Goal: Task Accomplishment & Management: Use online tool/utility

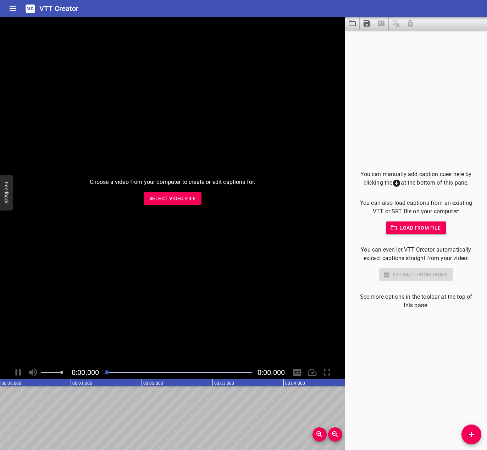
click at [189, 200] on span "Select Video File" at bounding box center [172, 198] width 46 height 9
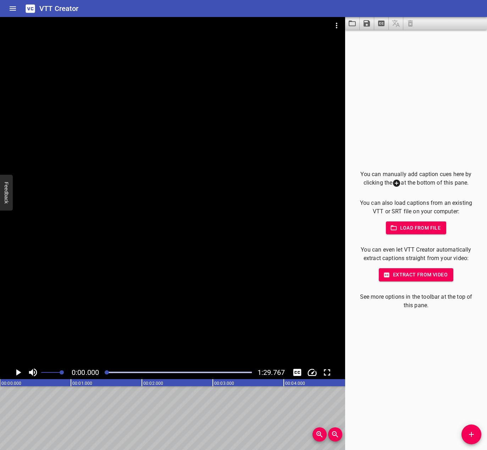
click at [404, 275] on span "Extract from video" at bounding box center [416, 275] width 63 height 9
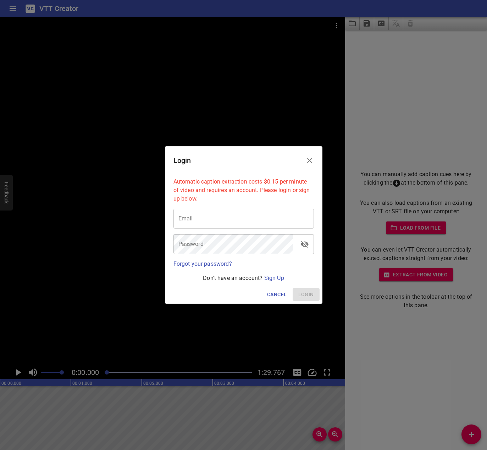
click at [310, 157] on icon "Close" at bounding box center [309, 160] width 9 height 9
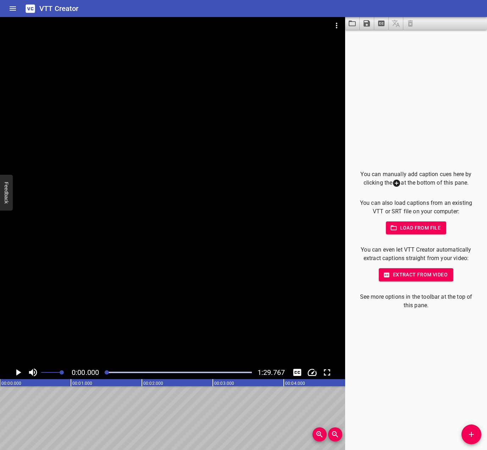
click at [465, 433] on span "Add Cue" at bounding box center [471, 435] width 20 height 9
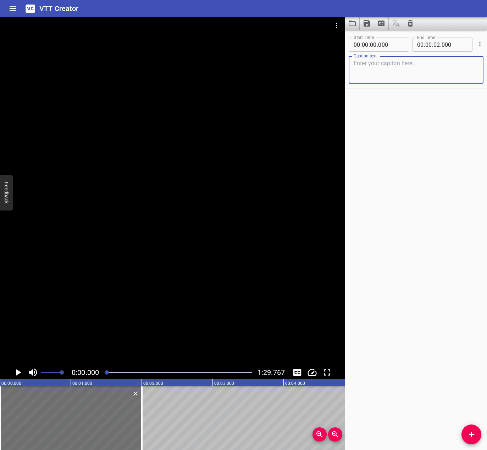
click at [400, 188] on div "Start Time 00 : 00 : 00 . 000 Start Time End Time 00 : 00 : 02 . 000 End Time C…" at bounding box center [416, 240] width 142 height 421
click at [160, 205] on div at bounding box center [172, 191] width 345 height 349
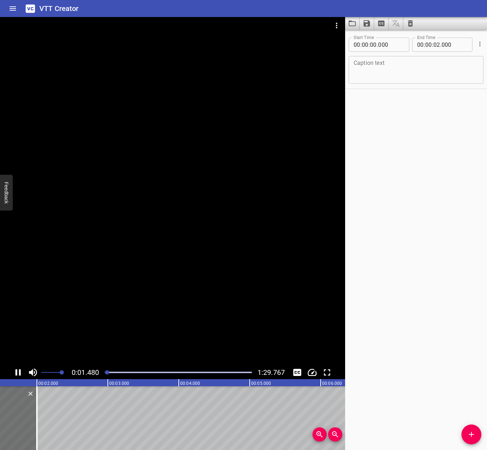
click at [120, 303] on div at bounding box center [172, 191] width 345 height 349
drag, startPoint x: 112, startPoint y: 372, endPoint x: 83, endPoint y: 373, distance: 29.1
click at [83, 374] on div "0:01.631 1:29.767" at bounding box center [172, 372] width 345 height 13
click at [385, 65] on textarea at bounding box center [416, 70] width 125 height 20
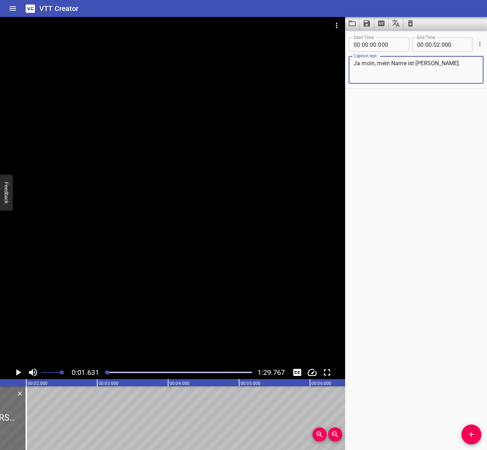
type textarea "Ja moin, mein Name ist [PERSON_NAME]."
click at [443, 226] on div "Start Time 00 : 00 : 00 . 000 Start Time End Time 00 : 00 : 02 . 000 End Time C…" at bounding box center [416, 240] width 142 height 421
click at [103, 254] on div at bounding box center [172, 191] width 345 height 349
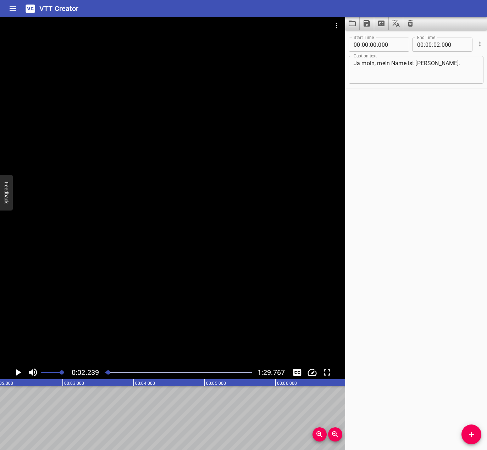
scroll to position [0, 159]
drag, startPoint x: 41, startPoint y: 410, endPoint x: -4, endPoint y: 412, distance: 44.7
click at [0, 412] on html "VTT Creator Caption Editor Batch Transcribe Login Sign Up Privacy Contact 0:02.…" at bounding box center [243, 225] width 487 height 450
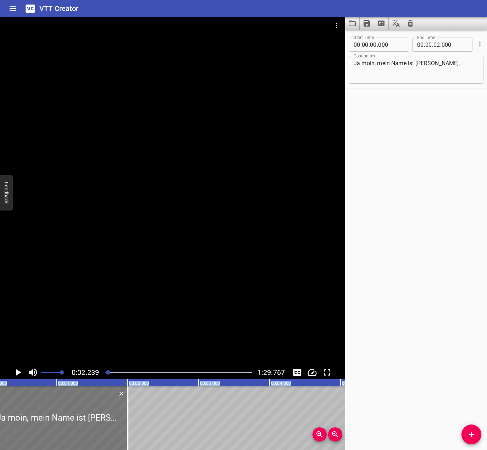
scroll to position [0, 0]
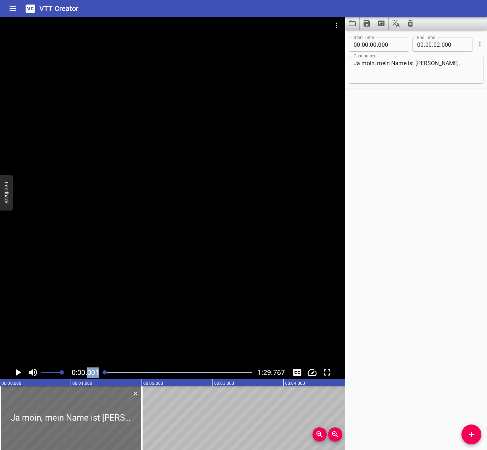
drag, startPoint x: 87, startPoint y: 373, endPoint x: 77, endPoint y: 374, distance: 10.6
click at [86, 374] on div "0:00.001 1:29.767" at bounding box center [172, 372] width 345 height 13
click at [20, 372] on icon "Play/Pause" at bounding box center [18, 373] width 5 height 6
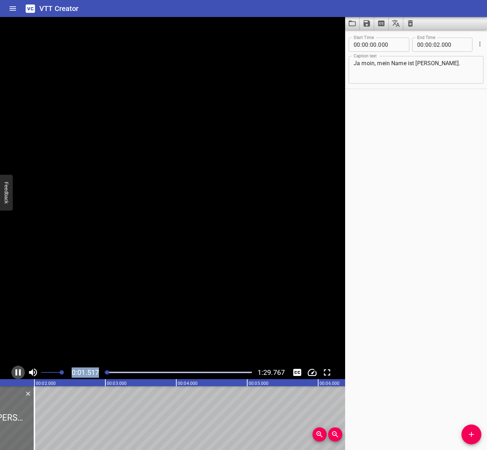
click at [20, 372] on icon "Play/Pause" at bounding box center [18, 373] width 5 height 6
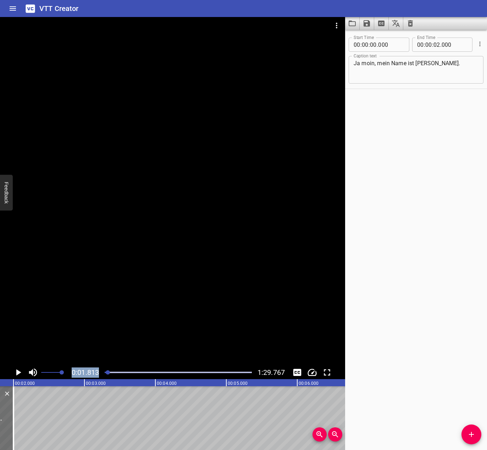
scroll to position [0, 129]
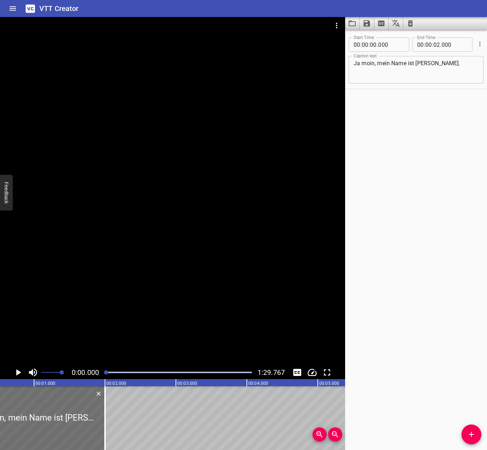
scroll to position [0, 0]
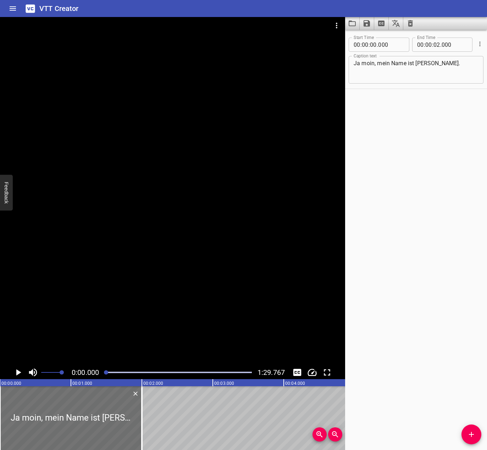
click at [107, 372] on div at bounding box center [106, 373] width 4 height 4
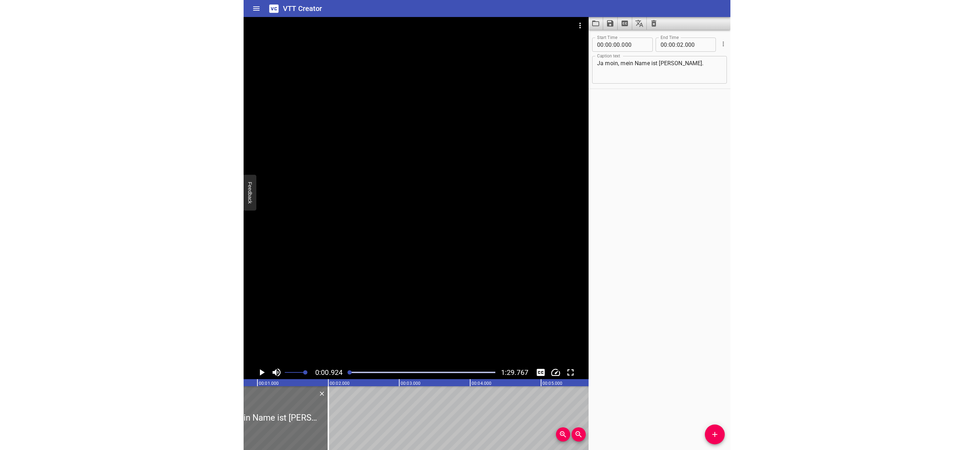
scroll to position [0, 66]
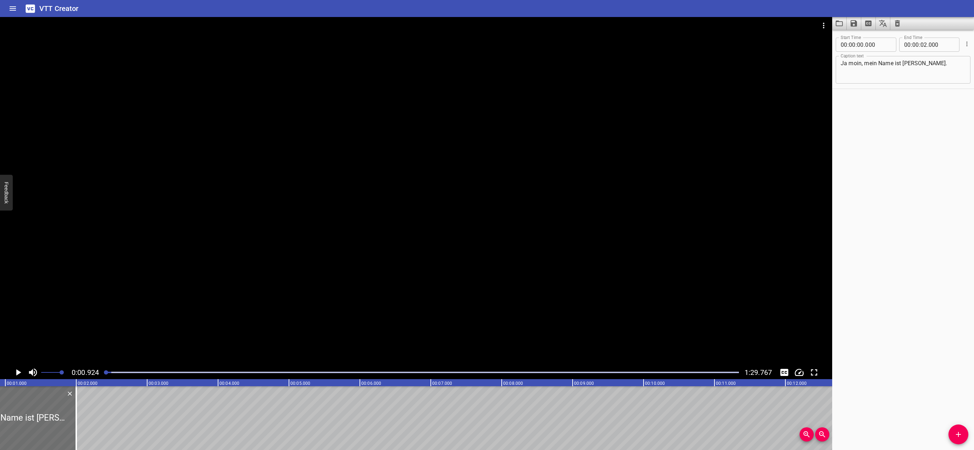
click at [106, 372] on div at bounding box center [422, 372] width 635 height 1
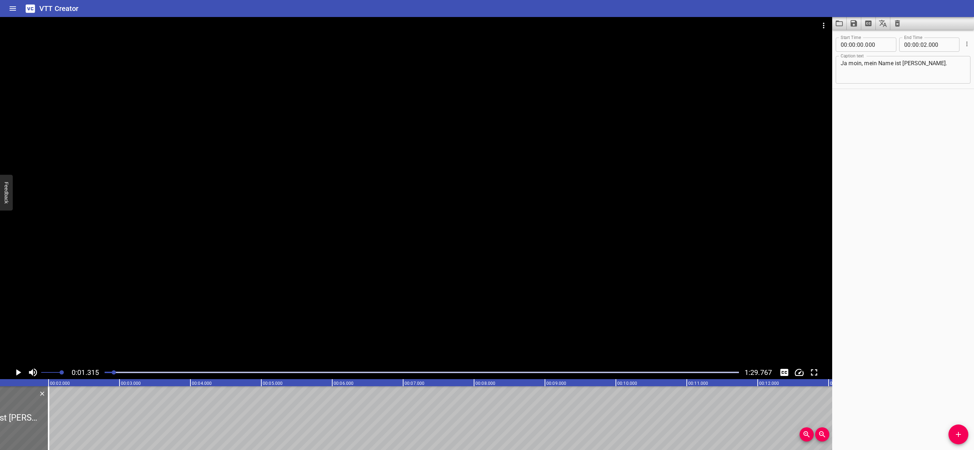
scroll to position [0, 0]
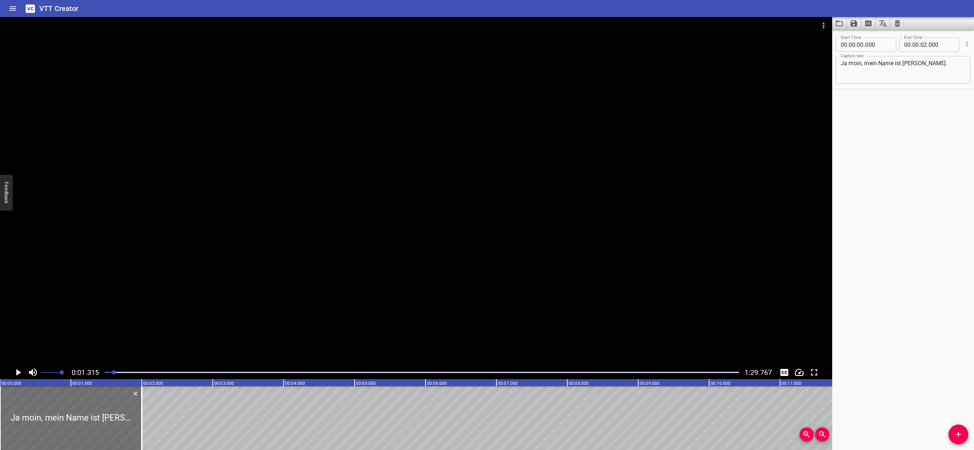
click at [5, 384] on text "00:00.000" at bounding box center [11, 383] width 20 height 5
click at [0, 382] on icon "00:00.000 00:01.000 00:02.000 00:03.000 00:04.000 00:05.000 00:06.000 00:07.000…" at bounding box center [887, 383] width 1774 height 7
drag, startPoint x: 6, startPoint y: 397, endPoint x: 0, endPoint y: 396, distance: 6.7
click at [0, 396] on html "VTT Creator Caption Editor Batch Transcribe Login Sign Up Privacy Contact 0:01.…" at bounding box center [487, 225] width 974 height 450
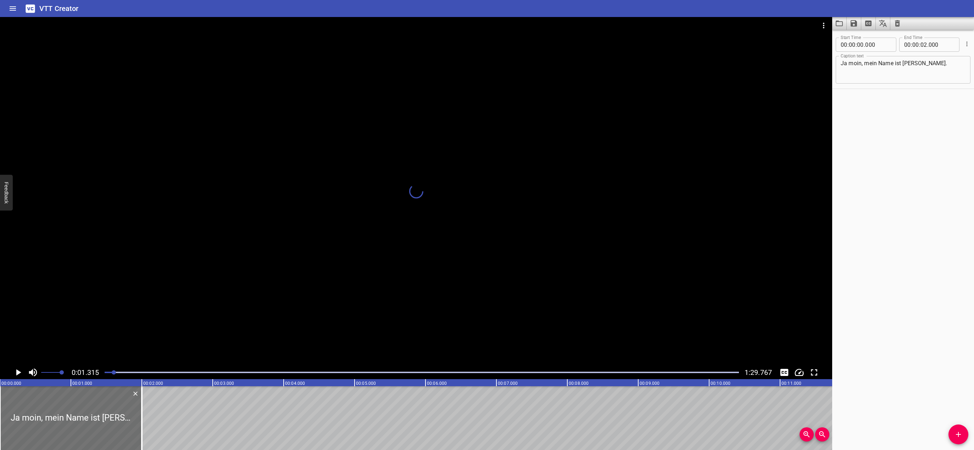
click at [5, 383] on text "00:00.000" at bounding box center [11, 383] width 20 height 5
click at [16, 374] on icon "Play/Pause" at bounding box center [18, 372] width 11 height 11
drag, startPoint x: 104, startPoint y: 374, endPoint x: 89, endPoint y: 375, distance: 14.9
click at [89, 375] on div "0:01.315 1:29.767" at bounding box center [416, 372] width 833 height 13
click at [108, 374] on div at bounding box center [421, 373] width 643 height 10
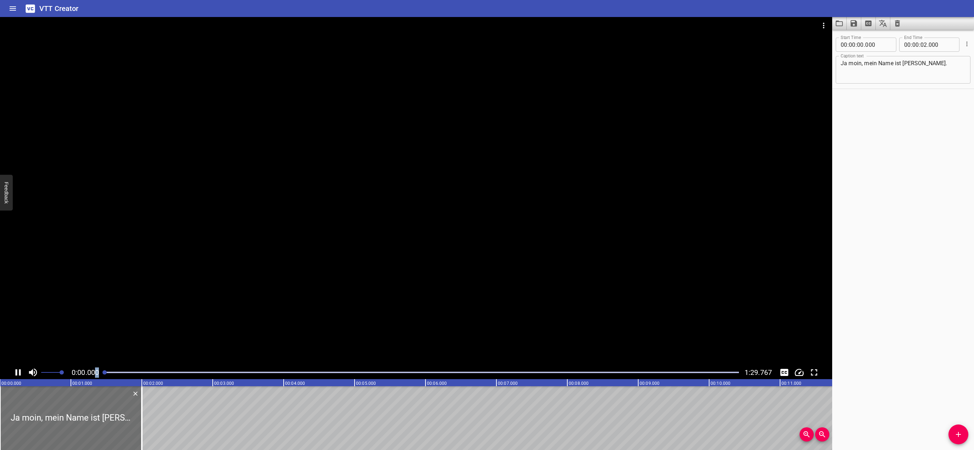
drag, startPoint x: 108, startPoint y: 373, endPoint x: 96, endPoint y: 373, distance: 12.1
click at [96, 373] on div "0:00.000 1:29.767" at bounding box center [416, 372] width 833 height 13
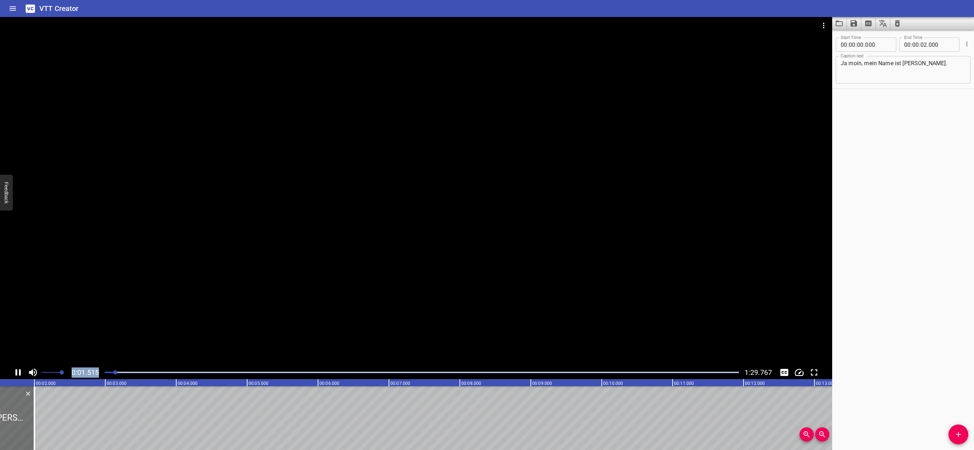
click at [20, 370] on icon "Play/Pause" at bounding box center [18, 373] width 5 height 6
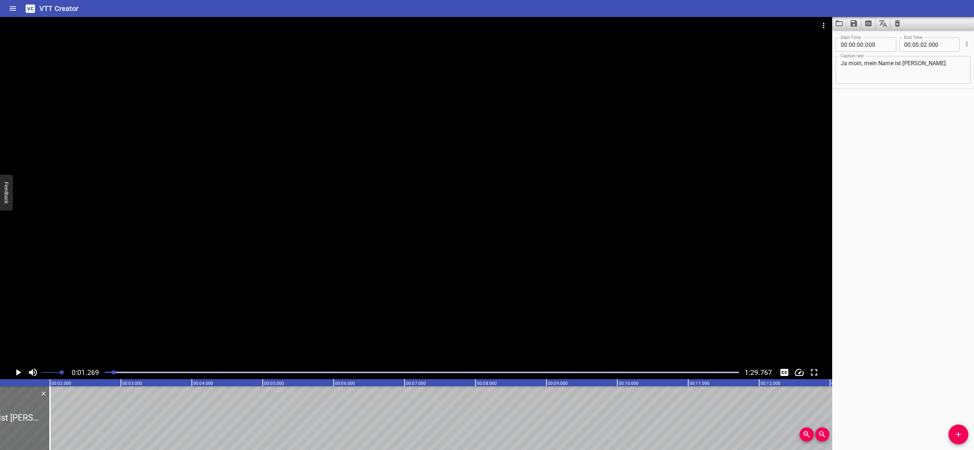
scroll to position [0, 90]
click at [20, 372] on icon "Play/Pause" at bounding box center [18, 373] width 5 height 6
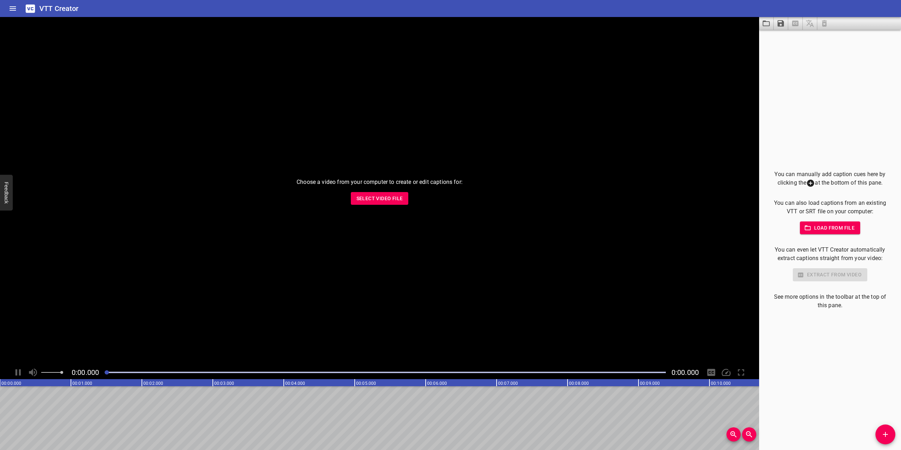
click at [223, 96] on div "Choose a video from your computer to create or edit captions for: Select Video …" at bounding box center [379, 191] width 759 height 349
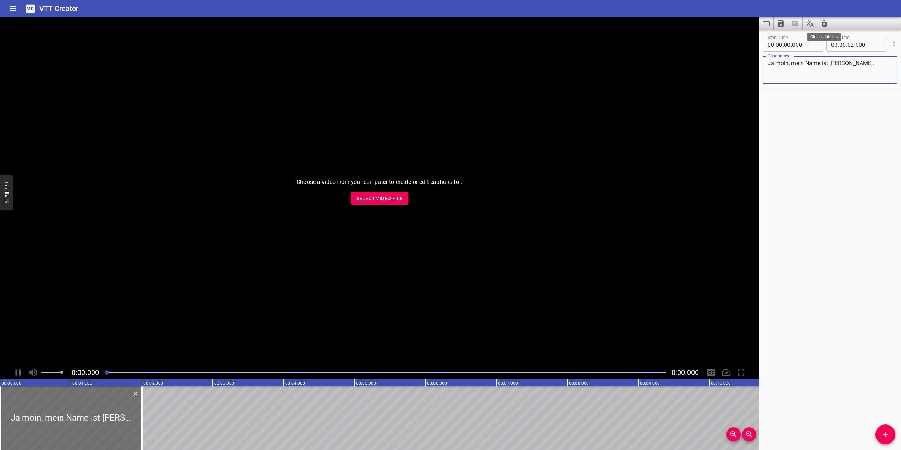
click at [823, 23] on icon "Clear captions" at bounding box center [824, 23] width 5 height 6
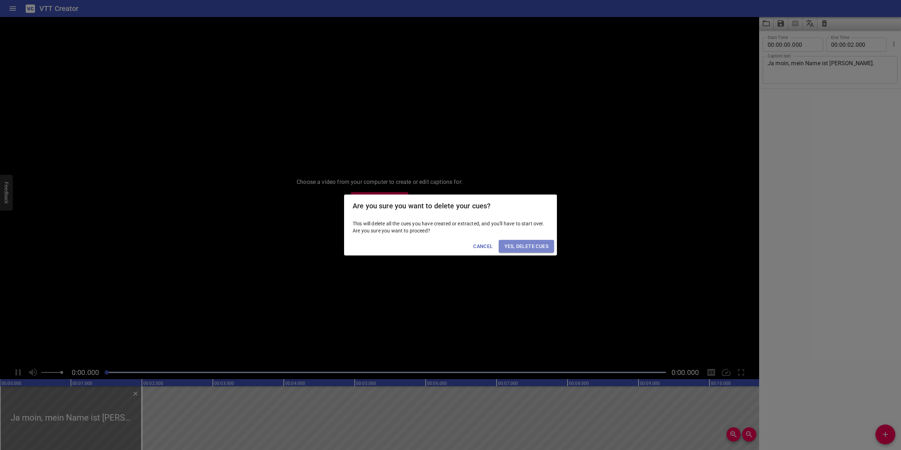
click at [538, 248] on span "Yes, Delete Cues" at bounding box center [526, 246] width 44 height 9
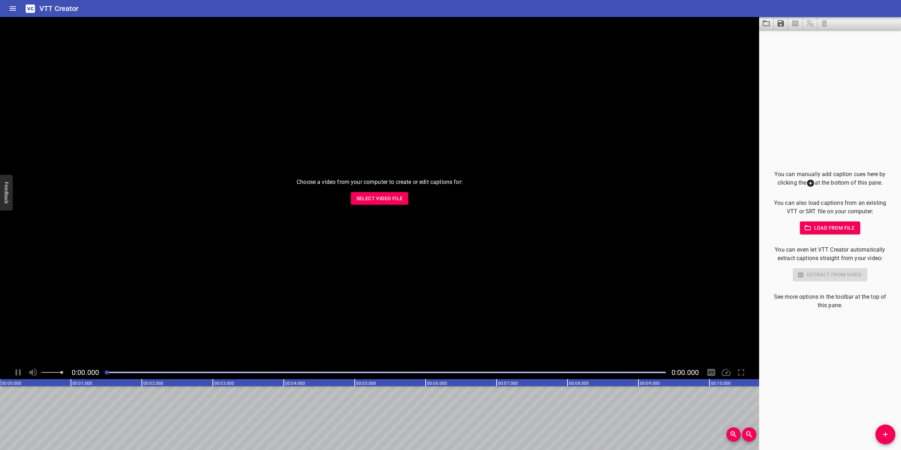
click at [844, 225] on span "Load from file" at bounding box center [830, 228] width 49 height 9
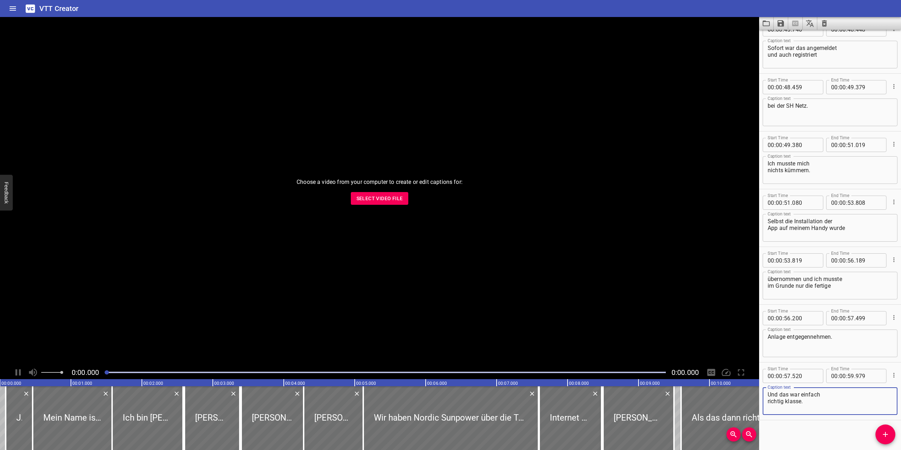
scroll to position [1463, 0]
click at [372, 198] on span "Select Video File" at bounding box center [379, 198] width 46 height 9
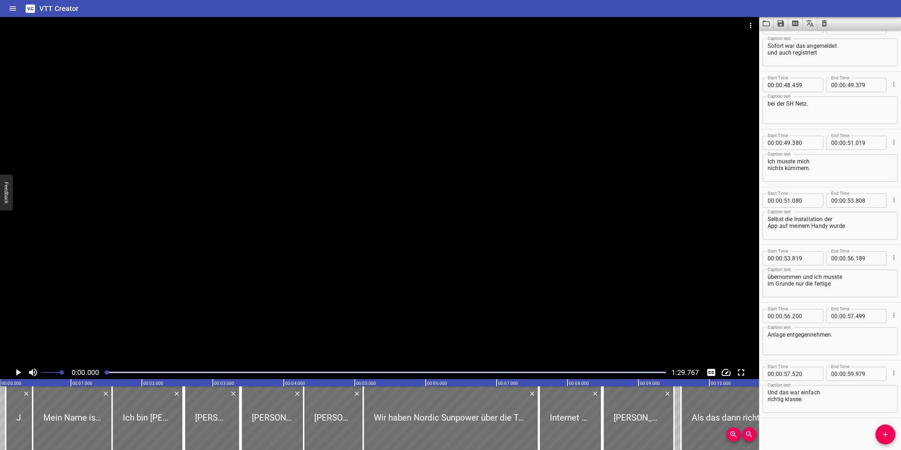
click at [386, 195] on div at bounding box center [379, 191] width 759 height 349
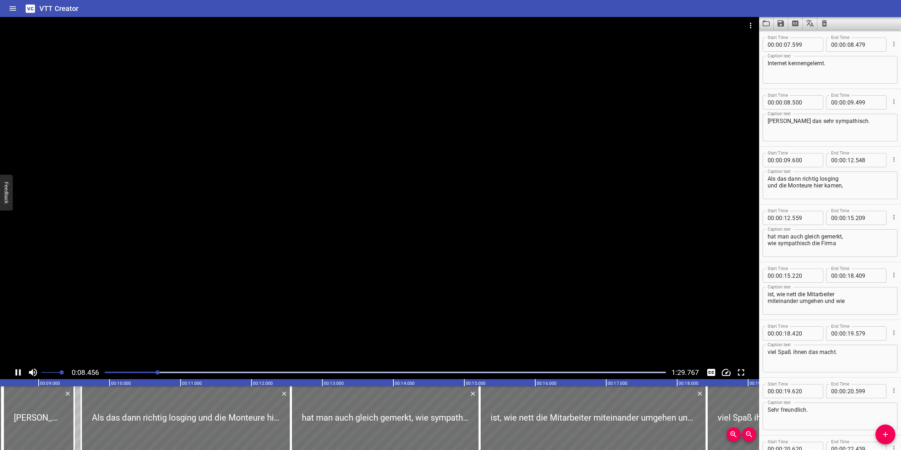
scroll to position [0, 0]
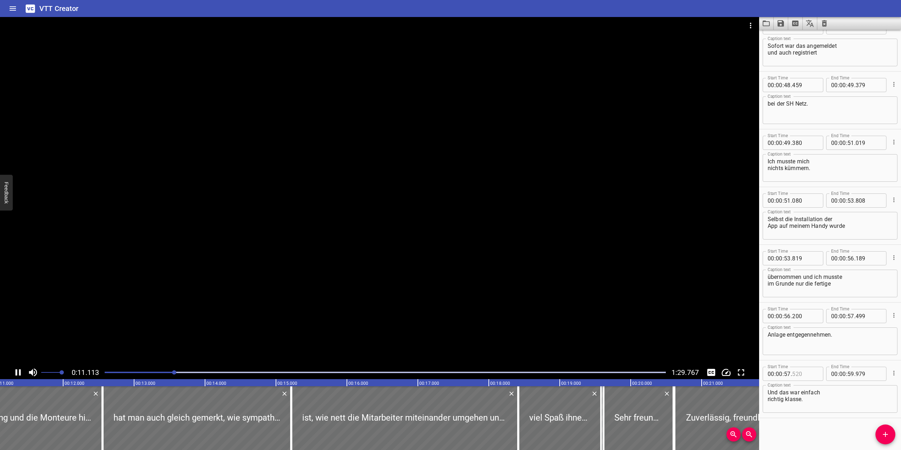
click at [796, 373] on input "number" at bounding box center [805, 374] width 26 height 14
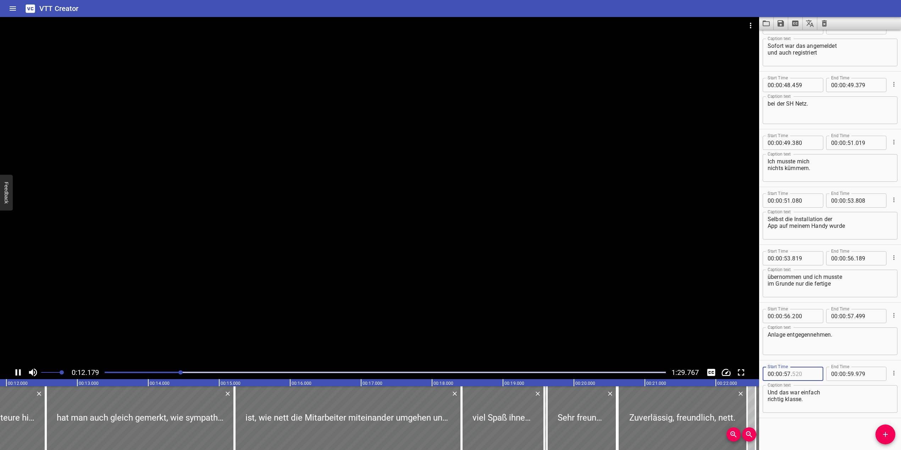
type input "520"
click at [385, 284] on div at bounding box center [379, 191] width 759 height 349
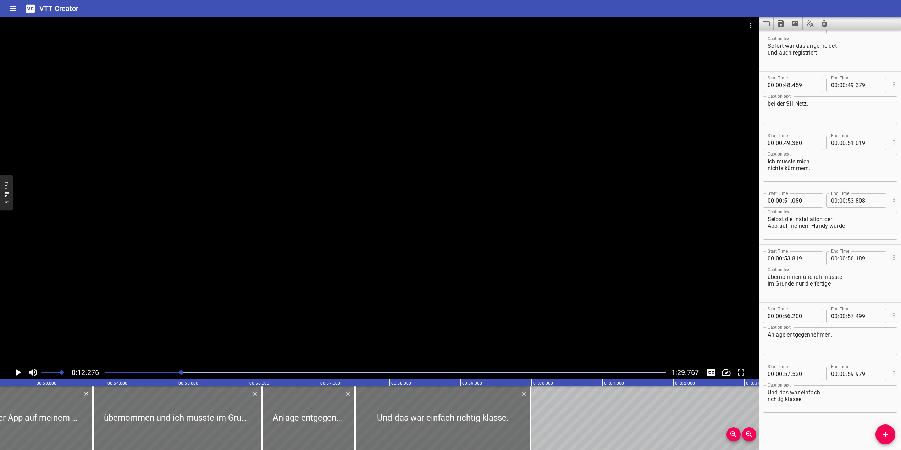
click at [623, 400] on div "Ja, moin. Mein Name ist Axel Stoßberg. Ich bin Imke Green. Michael Engel. Carin…" at bounding box center [531, 419] width 8513 height 64
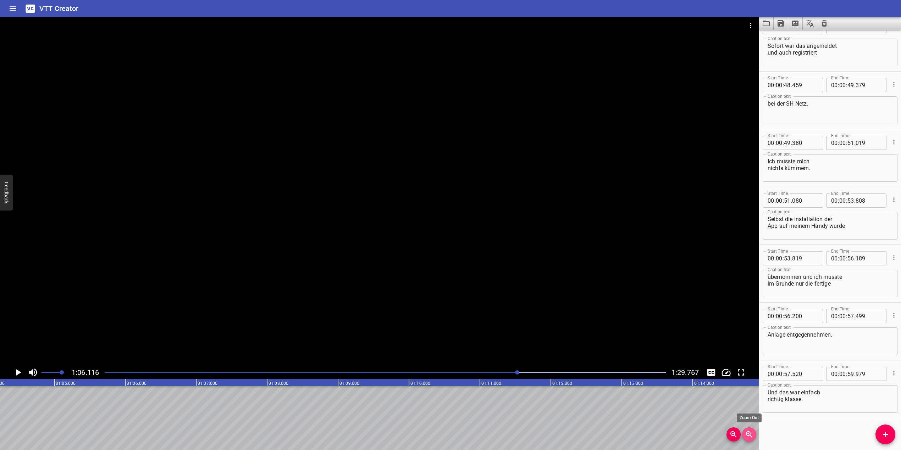
click at [747, 434] on icon "Zoom Out" at bounding box center [749, 435] width 6 height 6
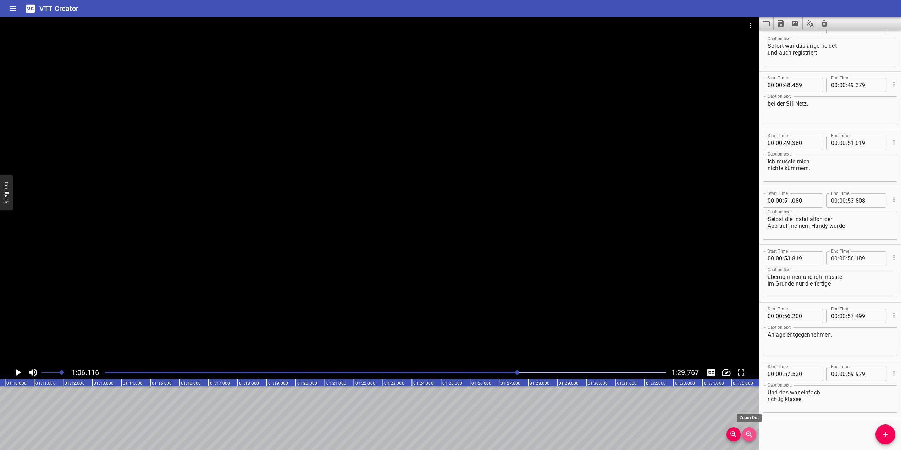
click at [747, 434] on icon "Zoom Out" at bounding box center [749, 435] width 6 height 6
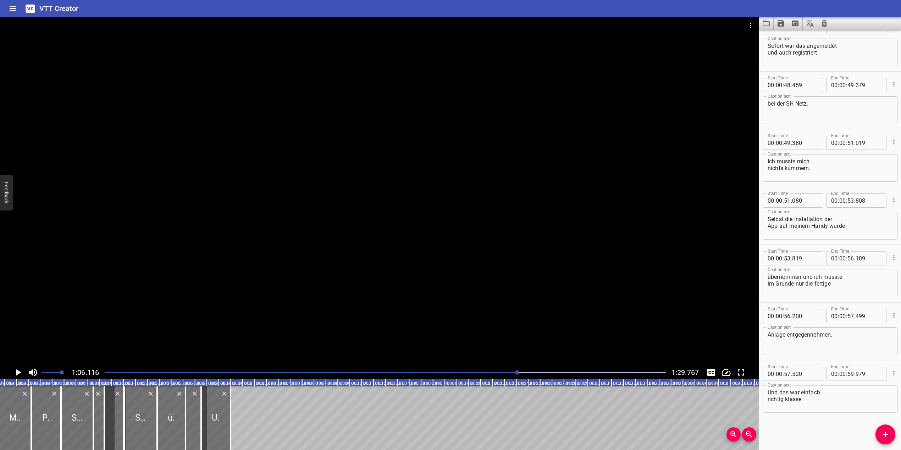
click at [223, 382] on text "00:59.000" at bounding box center [230, 383] width 20 height 5
click at [222, 404] on div at bounding box center [215, 419] width 29 height 64
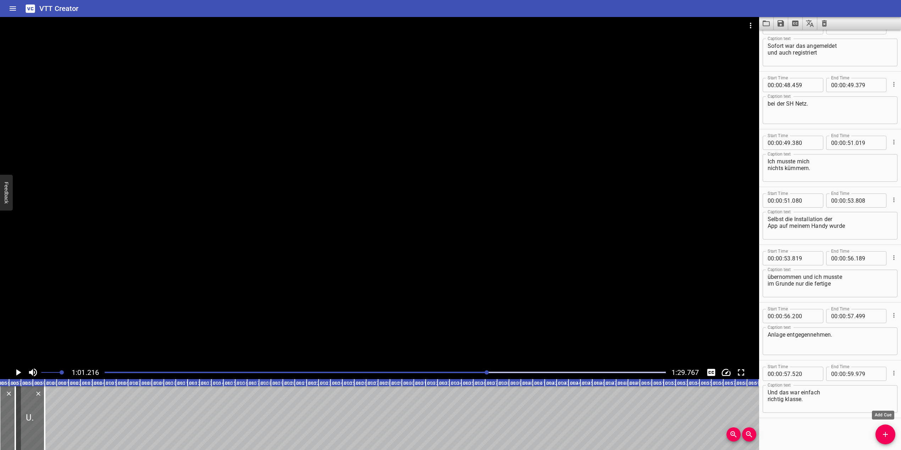
click at [887, 433] on icon "Add Cue" at bounding box center [885, 435] width 9 height 9
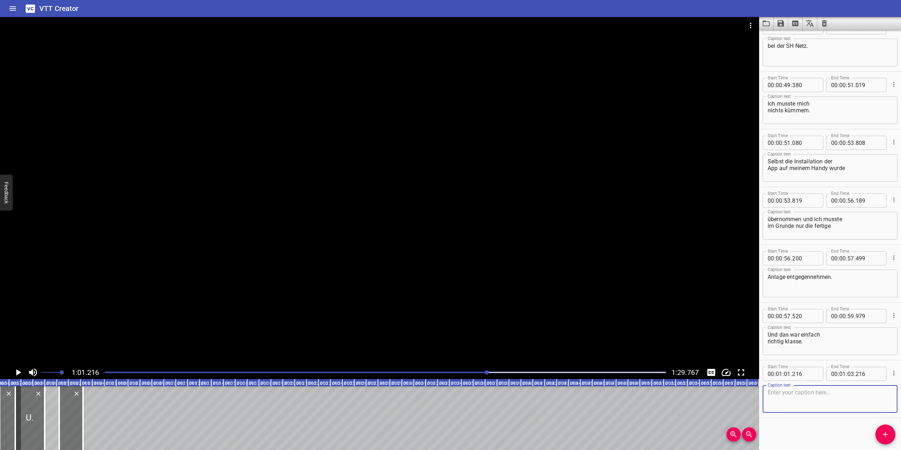
click at [792, 394] on textarea at bounding box center [830, 399] width 125 height 20
type textarea "Ob man Nordic Sunpower weiterempfehlen kann?"
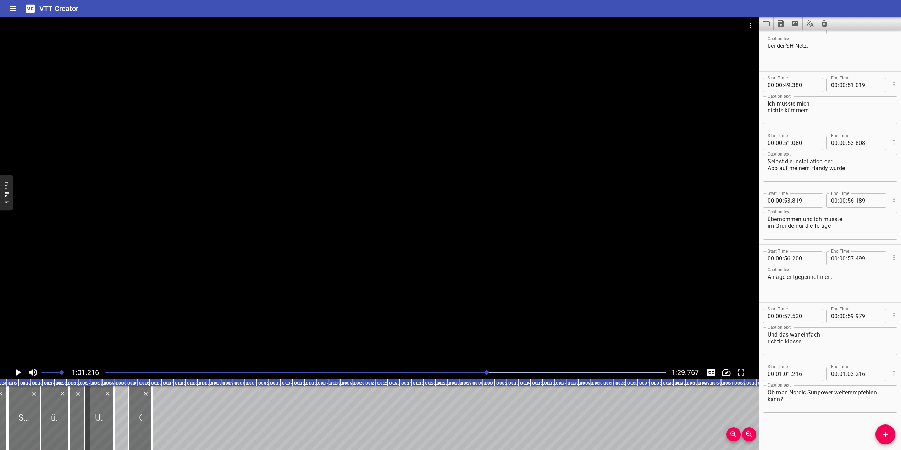
click at [144, 381] on text "01:02.000" at bounding box center [149, 383] width 20 height 5
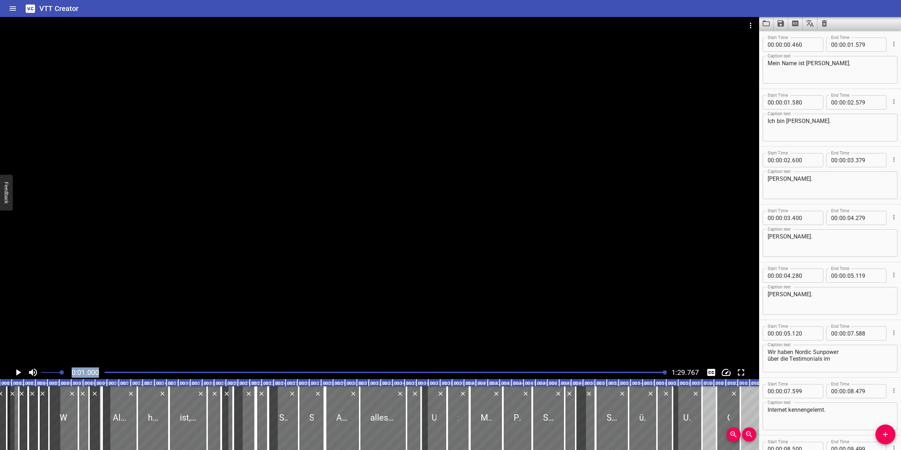
drag, startPoint x: 486, startPoint y: 372, endPoint x: 723, endPoint y: 366, distance: 236.7
click at [723, 366] on div "0:01.000 1:29.767" at bounding box center [379, 198] width 759 height 363
click at [586, 374] on div at bounding box center [385, 373] width 570 height 10
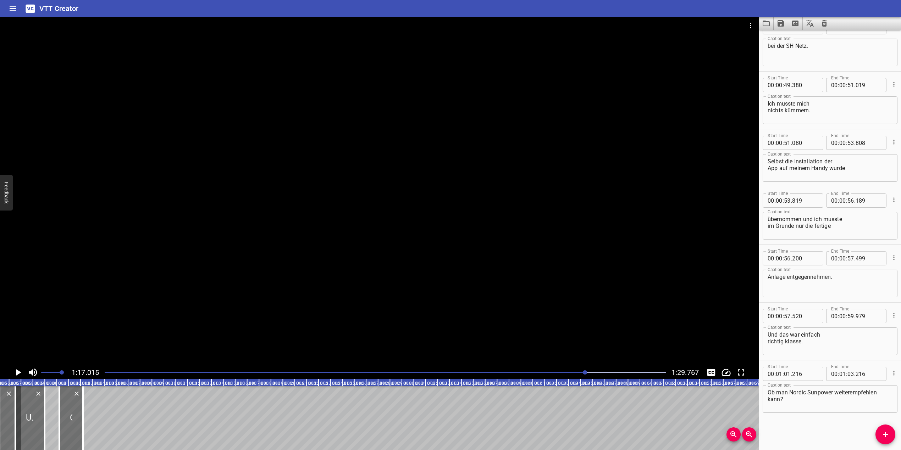
click at [502, 373] on div "Play progress" at bounding box center [305, 372] width 561 height 1
click at [495, 372] on div "Play progress" at bounding box center [221, 372] width 561 height 1
click at [489, 371] on div at bounding box center [385, 373] width 570 height 10
click at [483, 371] on div at bounding box center [385, 373] width 570 height 10
click at [477, 372] on div "Play progress" at bounding box center [202, 372] width 561 height 1
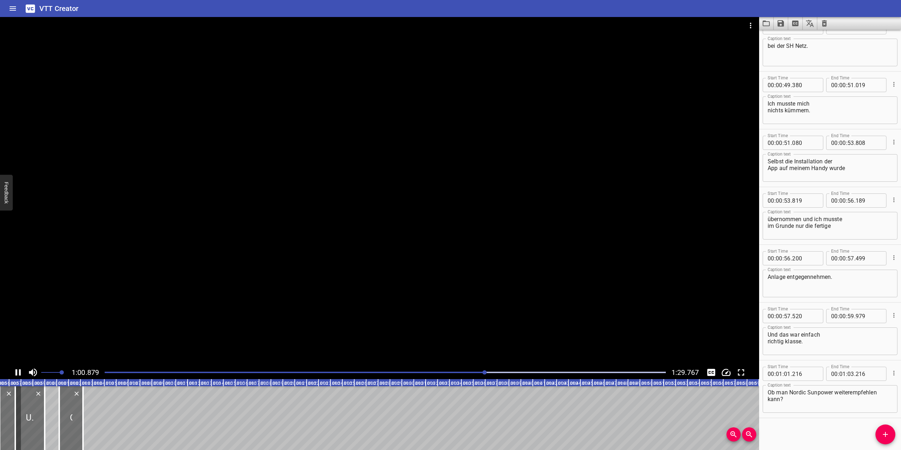
click at [469, 372] on div "Play progress" at bounding box center [204, 372] width 561 height 1
click at [890, 373] on icon "Cue Options" at bounding box center [893, 373] width 7 height 7
click at [872, 384] on li "Delete Cue" at bounding box center [864, 386] width 62 height 13
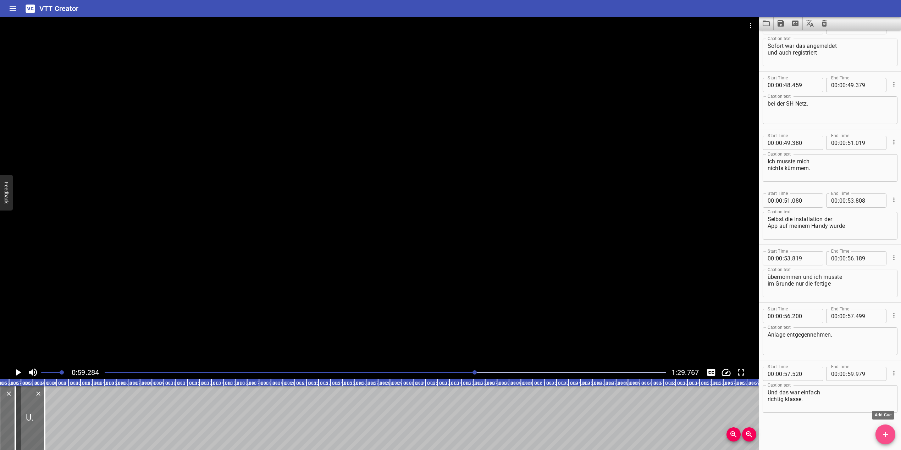
click at [888, 429] on button "Add Cue" at bounding box center [885, 435] width 20 height 20
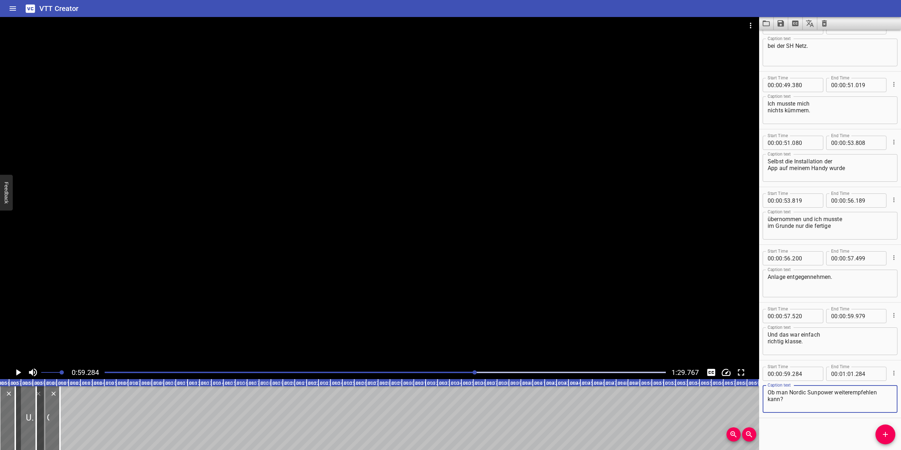
type textarea "Ob man Nordic Sunpower weiterempfehlen kann?"
click at [322, 236] on div at bounding box center [379, 191] width 759 height 349
click at [322, 236] on video at bounding box center [379, 191] width 759 height 349
click at [399, 297] on div at bounding box center [379, 191] width 759 height 349
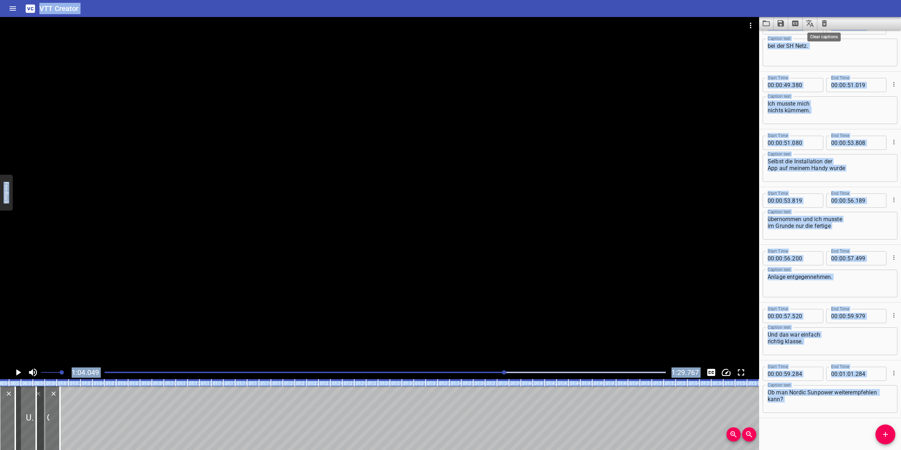
click at [822, 24] on icon "Clear captions" at bounding box center [824, 23] width 9 height 9
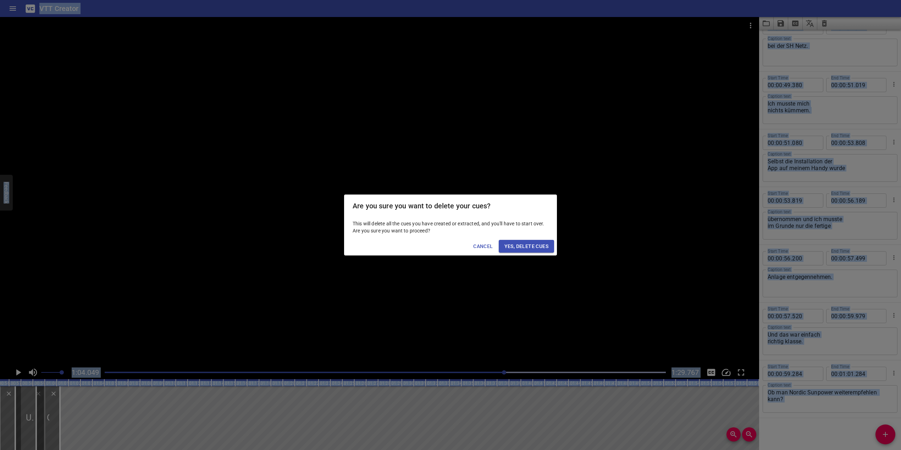
click at [520, 242] on span "Yes, Delete Cues" at bounding box center [526, 246] width 44 height 9
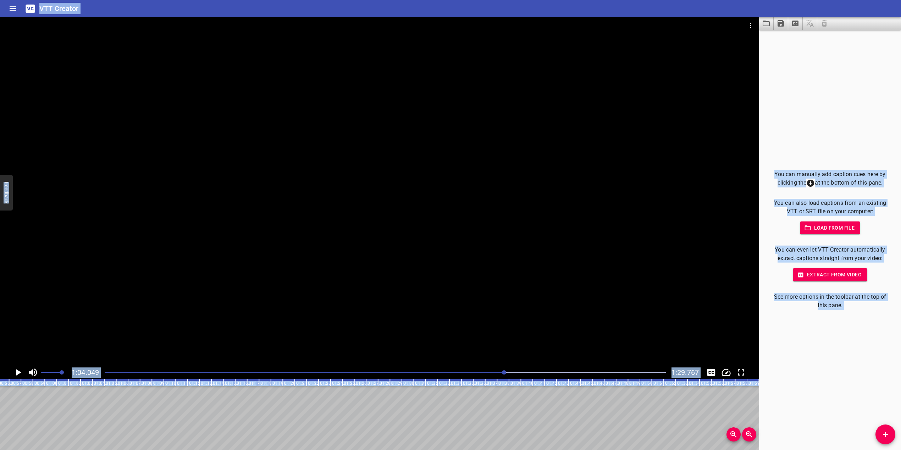
click at [858, 125] on div "You can manually add caption cues here by clicking the at the bottom of this pa…" at bounding box center [830, 240] width 142 height 421
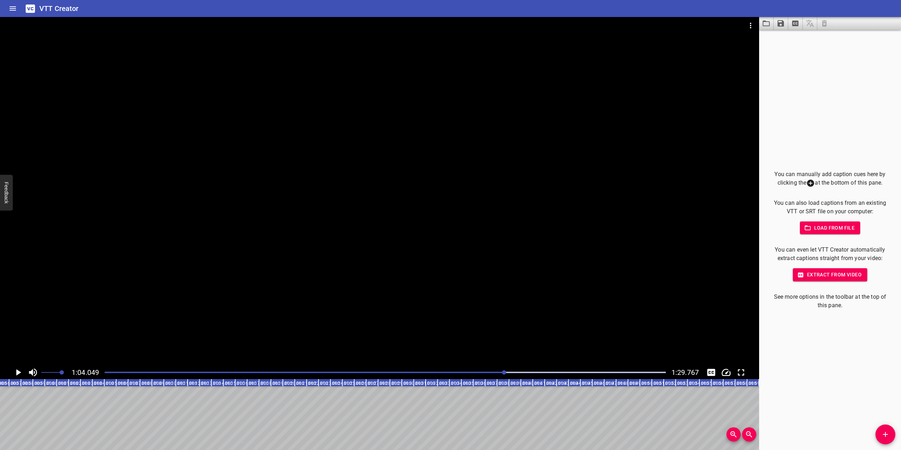
click at [837, 229] on span "Load from file" at bounding box center [830, 228] width 49 height 9
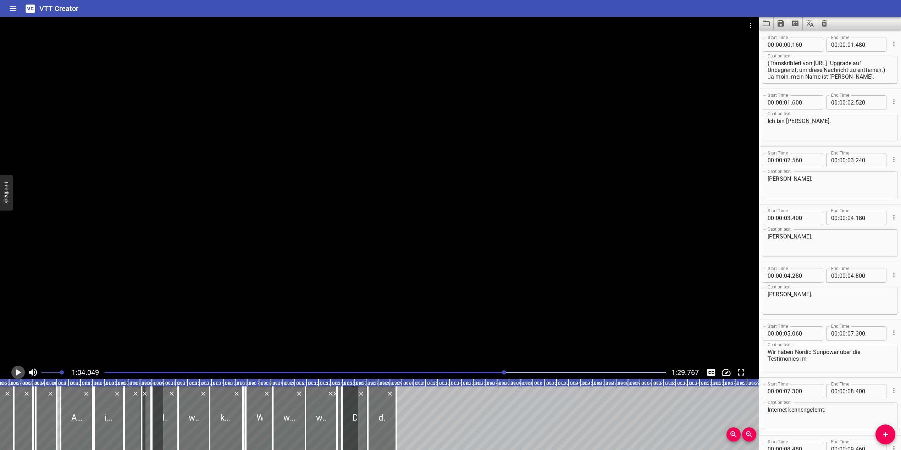
click at [17, 372] on icon "Play/Pause" at bounding box center [18, 373] width 5 height 6
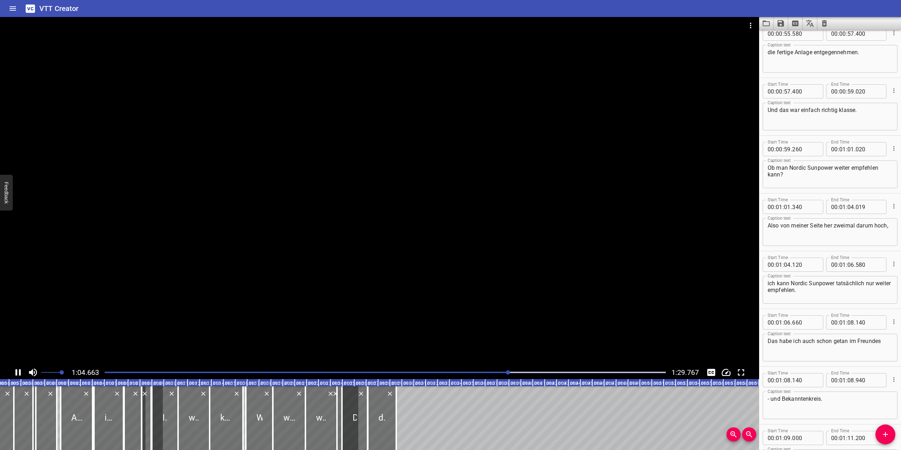
click at [104, 372] on div at bounding box center [385, 373] width 570 height 10
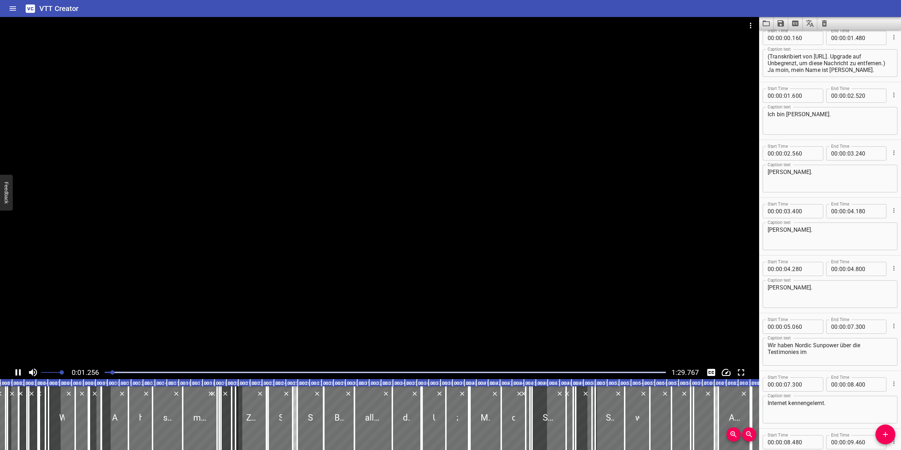
scroll to position [0, 15]
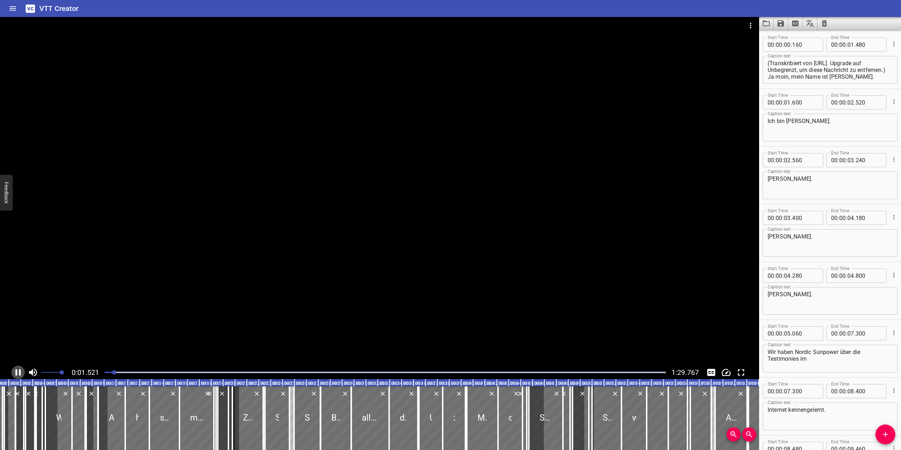
click at [16, 371] on icon "Play/Pause" at bounding box center [18, 373] width 5 height 6
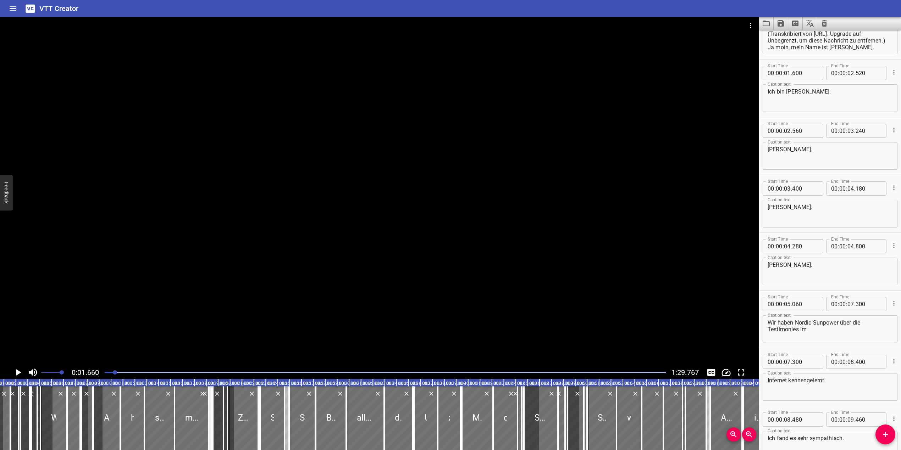
scroll to position [0, 0]
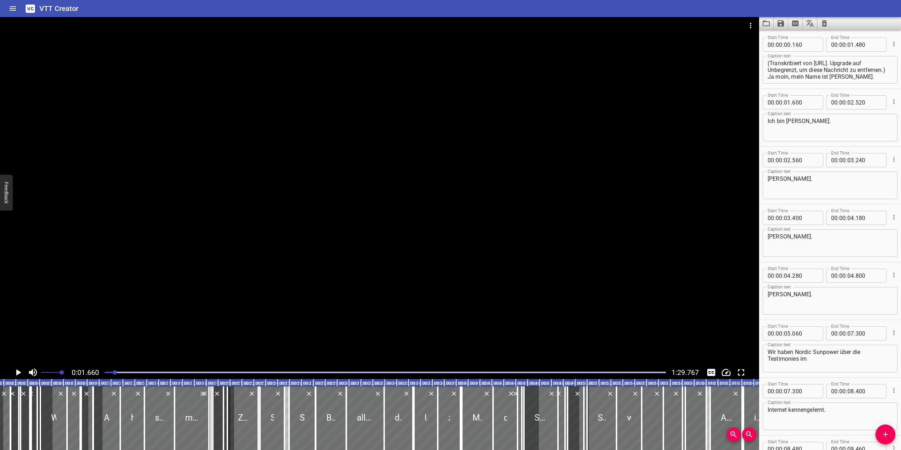
click at [806, 63] on textarea "(Transkribiert von TurboScribe.ai. Upgrade auf Unbegrenzt, um diese Nachricht z…" at bounding box center [830, 70] width 125 height 20
drag, startPoint x: 886, startPoint y: 69, endPoint x: 763, endPoint y: 65, distance: 123.5
click at [763, 65] on div "(Transkribiert von TurboScribe.ai. Upgrade auf Unbegrenzt, um diese Nachricht z…" at bounding box center [830, 70] width 135 height 28
drag, startPoint x: 851, startPoint y: 63, endPoint x: 866, endPoint y: 63, distance: 15.3
click at [866, 63] on textarea "Ja moin, mein Name ist Axel Stoßwerk." at bounding box center [830, 70] width 125 height 20
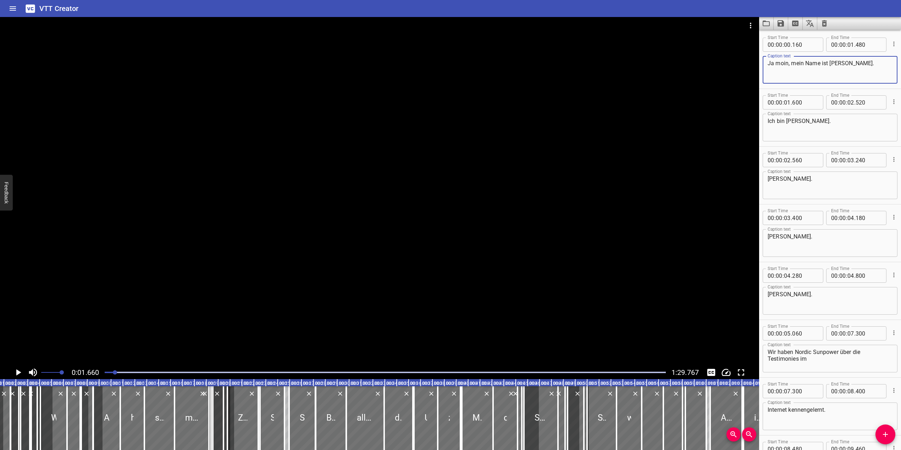
type textarea "Ja moin, mein Name ist [PERSON_NAME]."
click at [22, 374] on icon "Play/Pause" at bounding box center [18, 372] width 11 height 11
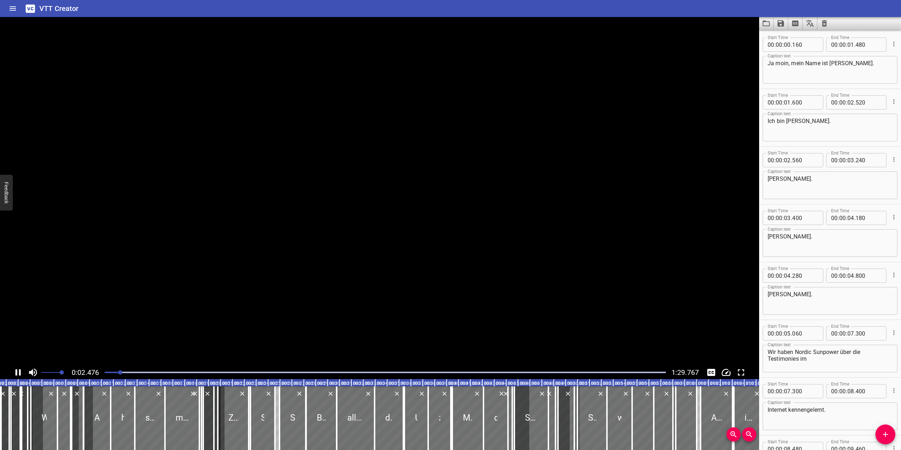
scroll to position [0, 33]
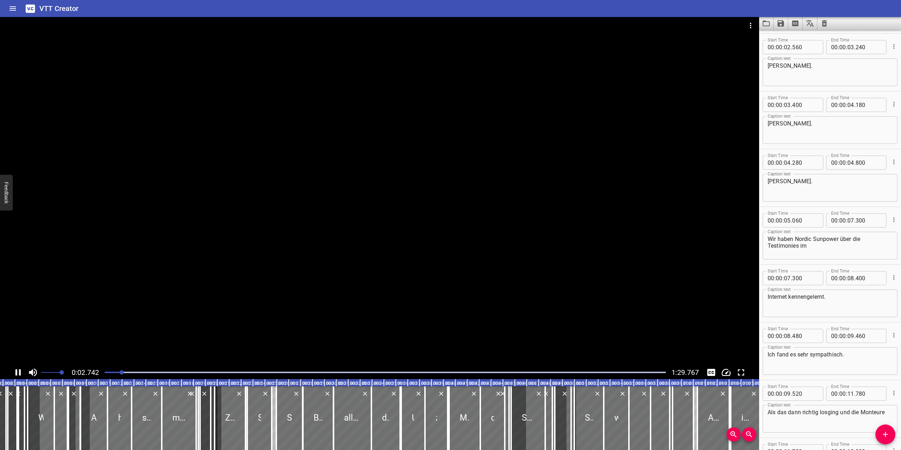
click at [20, 374] on icon "Play/Pause" at bounding box center [18, 373] width 5 height 6
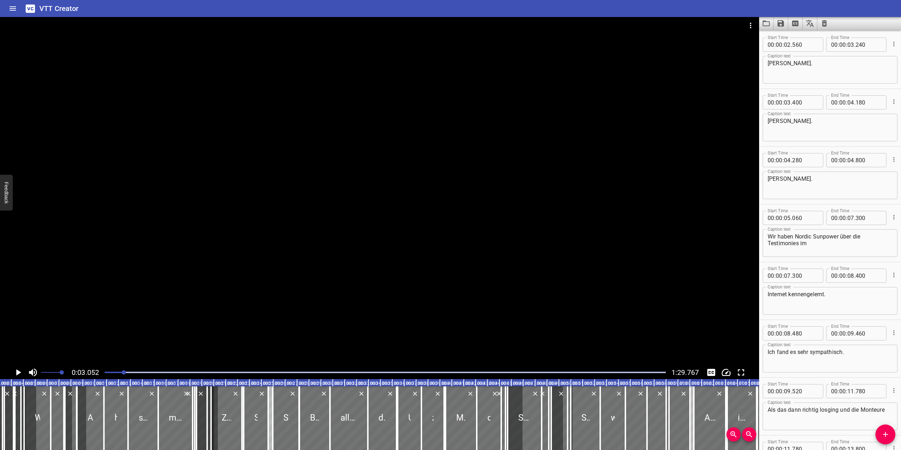
click at [20, 371] on icon "Play/Pause" at bounding box center [18, 372] width 11 height 11
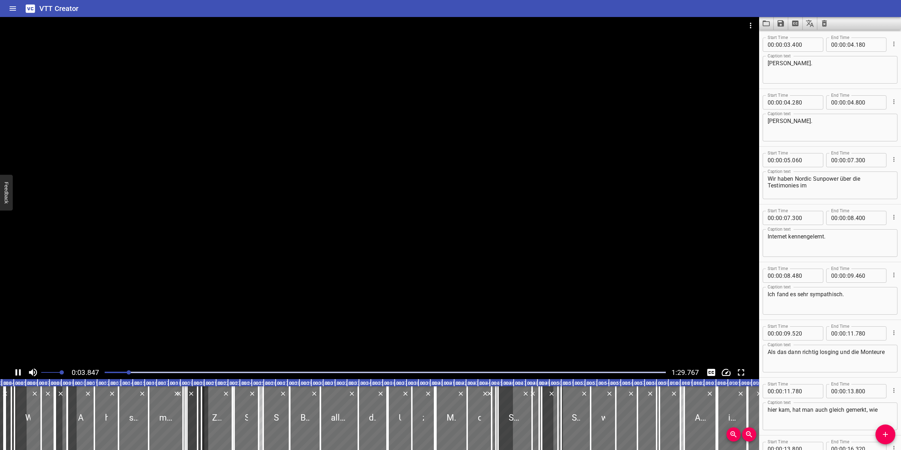
scroll to position [0, 49]
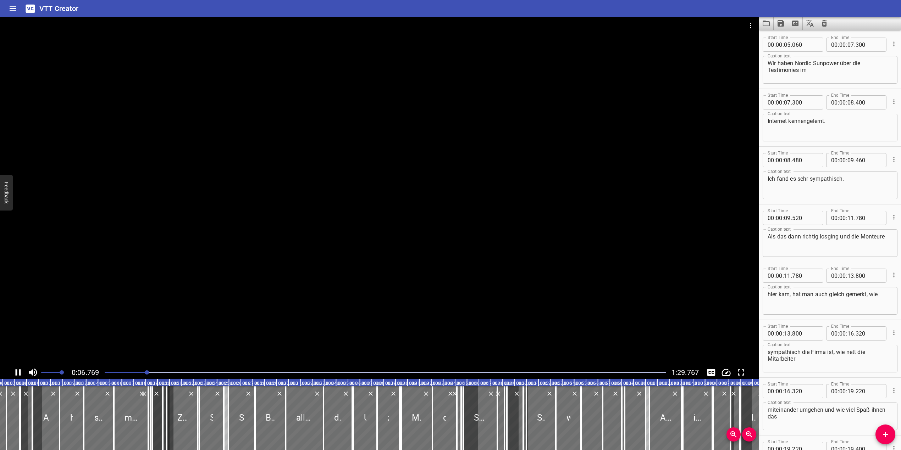
click at [17, 372] on icon "Play/Pause" at bounding box center [18, 372] width 11 height 11
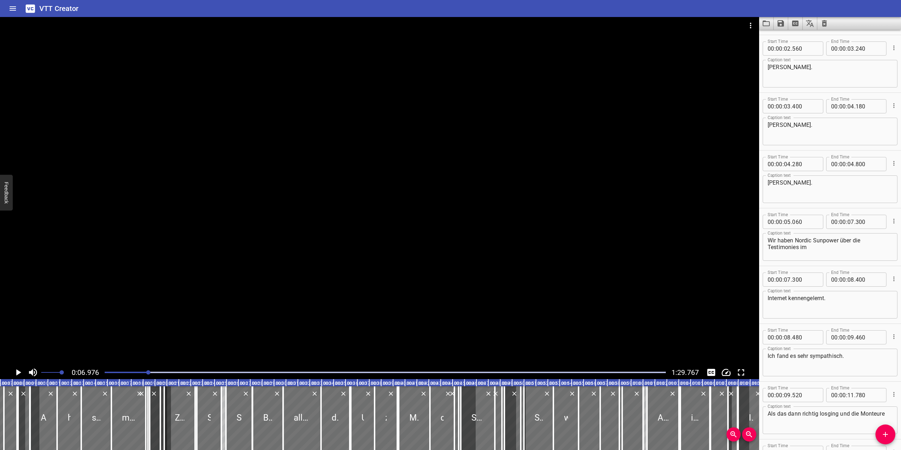
click at [794, 249] on textarea "Wir haben Nordic Sunpower über die Testimonies im" at bounding box center [830, 247] width 125 height 20
type textarea "Wir haben Nordic Sunpower über die Testimonials im"
click at [17, 373] on icon "Play/Pause" at bounding box center [18, 373] width 5 height 6
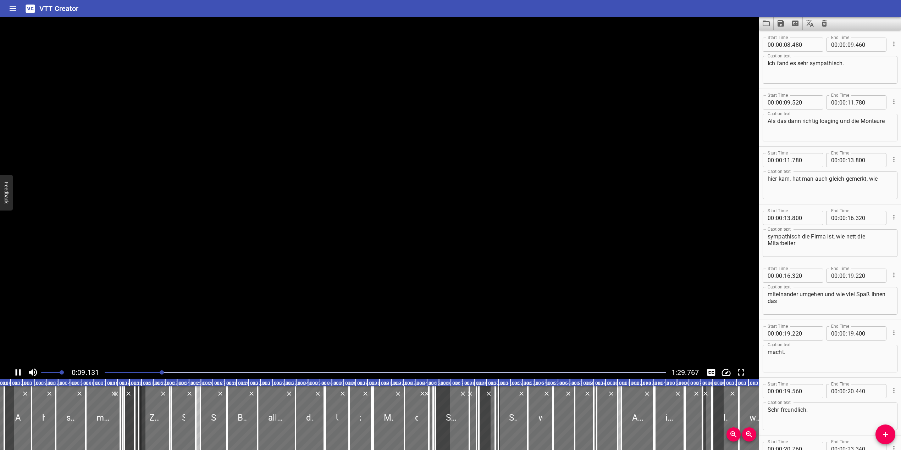
click at [17, 373] on icon "Play/Pause" at bounding box center [18, 372] width 11 height 11
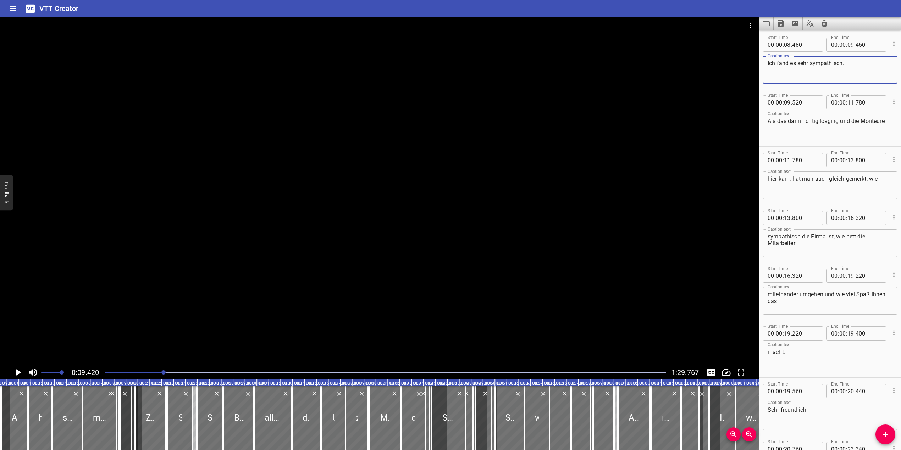
drag, startPoint x: 787, startPoint y: 63, endPoint x: 757, endPoint y: 63, distance: 29.4
click at [757, 63] on main "0:09.420 1:29.767 00:00.000 00:01.000 00:02.000 00:03.000 00:04.000 00:05.000 0…" at bounding box center [450, 233] width 901 height 433
type textarea "Fanden es sehr sympathisch."
click at [18, 372] on icon "Play/Pause" at bounding box center [18, 373] width 5 height 6
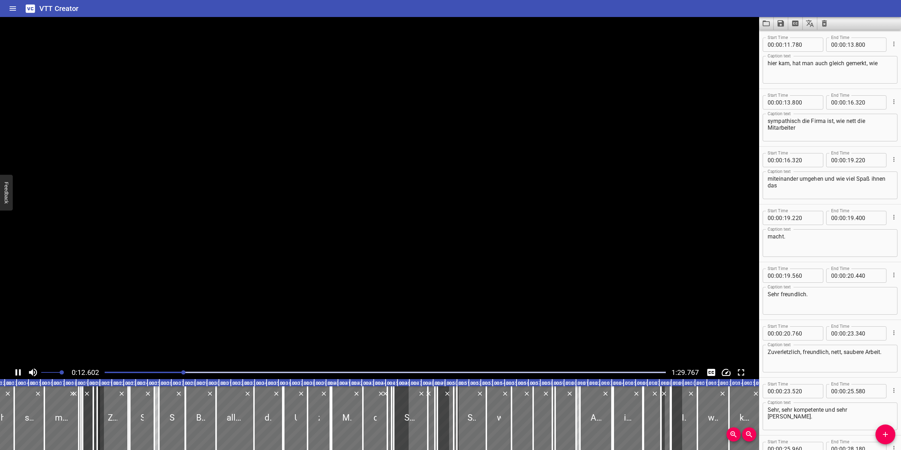
click at [18, 372] on icon "Play/Pause" at bounding box center [18, 372] width 11 height 11
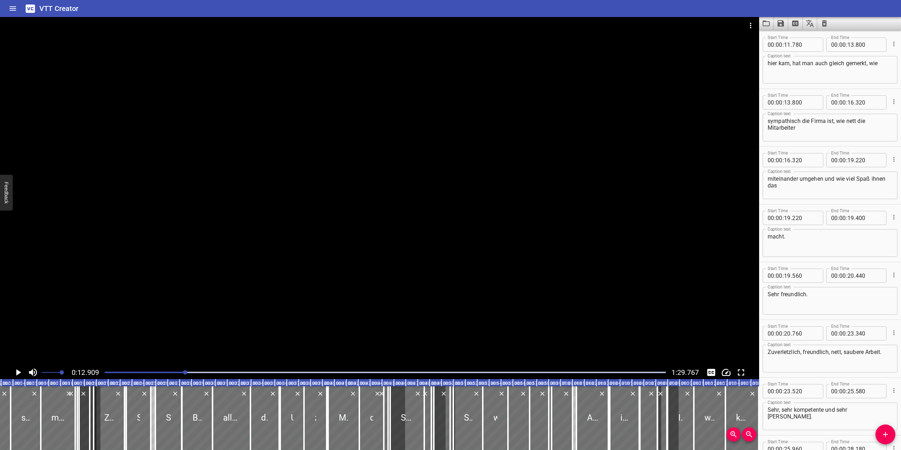
click at [776, 62] on textarea "hier kam, hat man auch gleich gemerkt, wie" at bounding box center [830, 70] width 125 height 20
type textarea "herkamen, hat man auch gleich gemerkt, wie"
click at [16, 371] on icon "Play/Pause" at bounding box center [18, 373] width 5 height 6
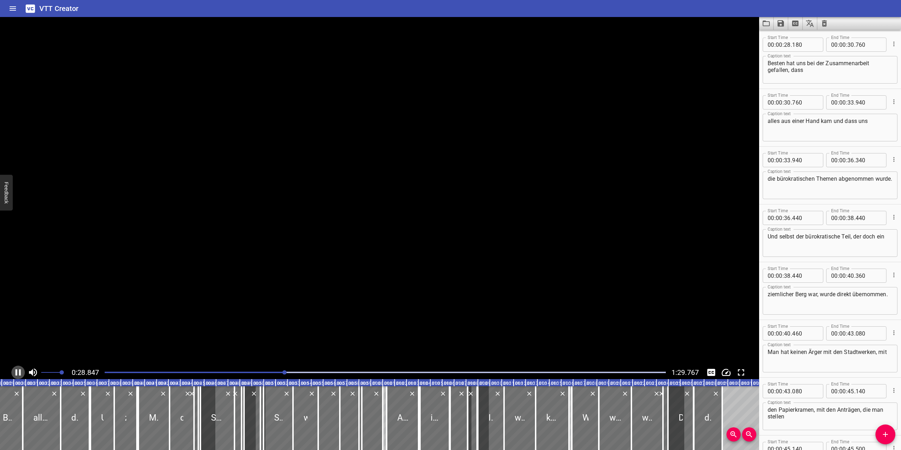
click at [16, 371] on icon "Play/Pause" at bounding box center [18, 373] width 5 height 6
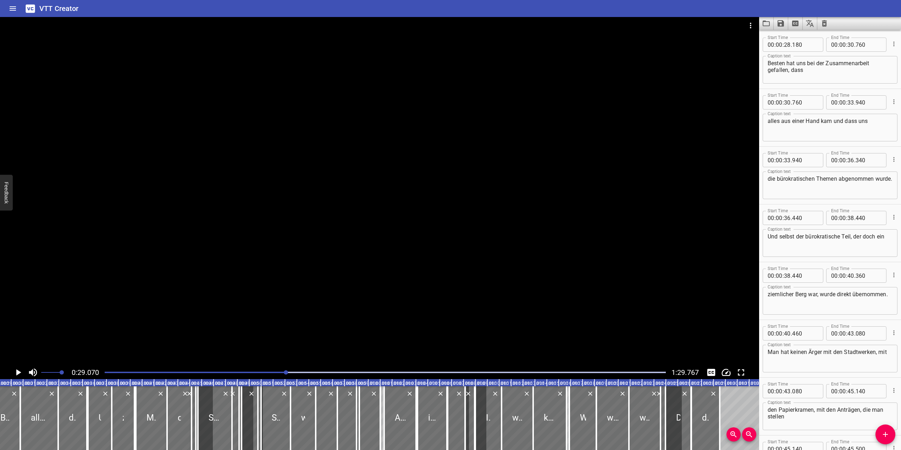
click at [768, 63] on textarea "Besten hat uns bei der Zusammenarbeit gefallen, dass" at bounding box center [830, 70] width 125 height 20
click at [810, 70] on textarea "Am besten hat uns bei der Zusammenarbeit gefallen, dass" at bounding box center [830, 70] width 125 height 20
type textarea "Am besten hat uns bei der Zusammenarbeit gefallen, dass"
click at [21, 371] on icon "Play/Pause" at bounding box center [18, 372] width 11 height 11
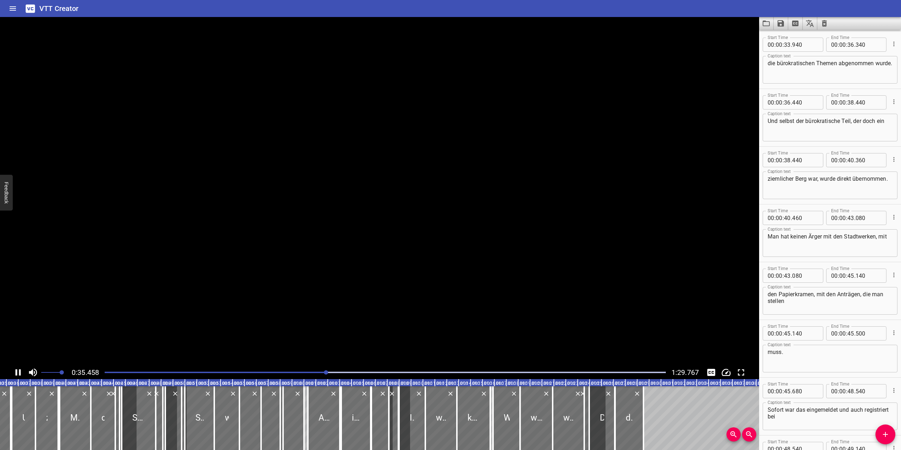
click at [21, 371] on icon "Play/Pause" at bounding box center [18, 373] width 5 height 6
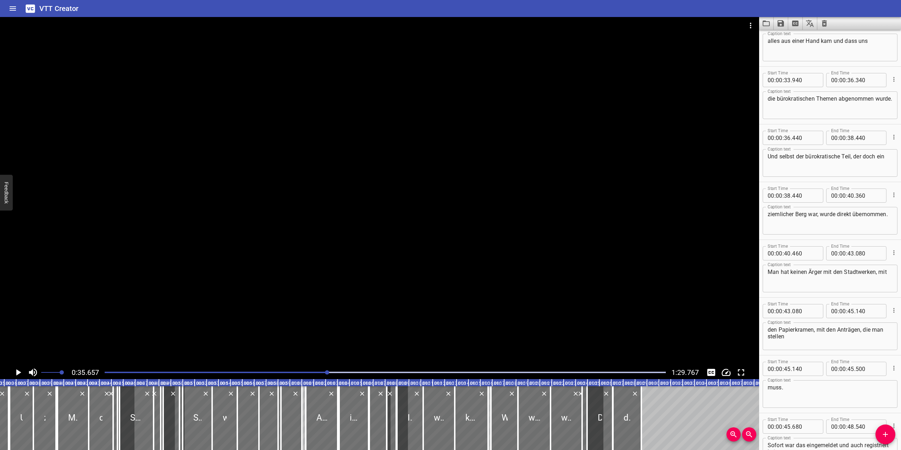
click at [17, 371] on icon "Play/Pause" at bounding box center [18, 373] width 5 height 6
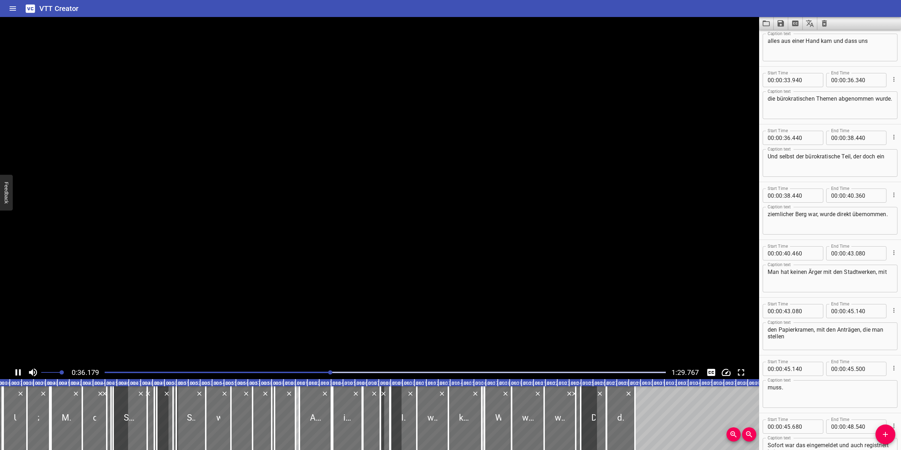
click at [17, 371] on icon "Play/Pause" at bounding box center [18, 373] width 5 height 6
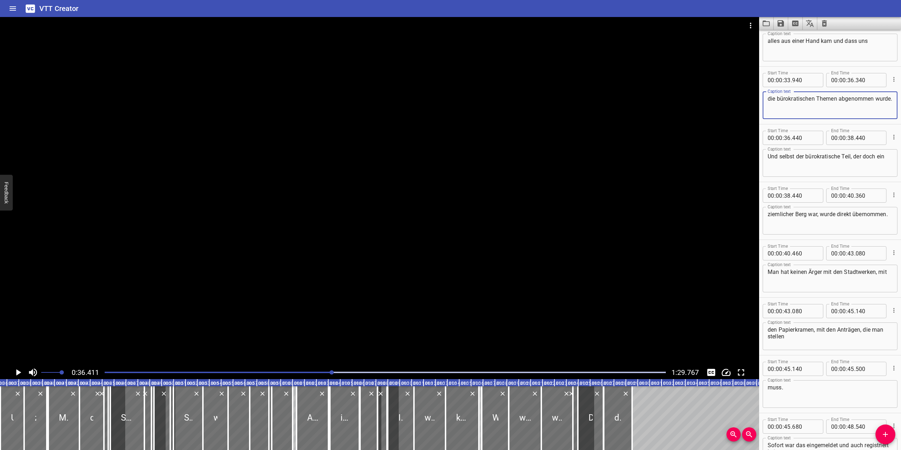
click at [782, 106] on textarea "die bürokratischen Themen abgenommen wurde." at bounding box center [830, 105] width 125 height 20
click at [817, 104] on textarea "die bürokratischen Themen abgenommen wurden." at bounding box center [830, 105] width 125 height 20
type textarea "die bürokratischen Themen abgenommen wurden."
click at [17, 372] on icon "Play/Pause" at bounding box center [18, 373] width 5 height 6
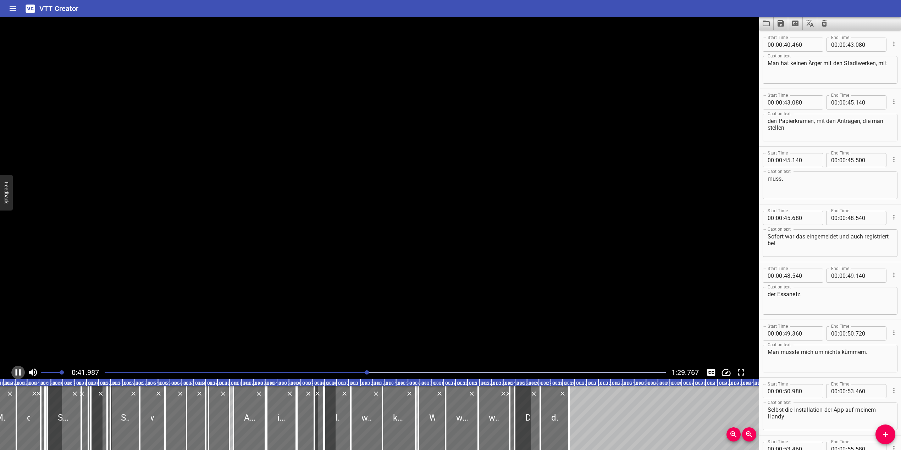
click at [17, 372] on icon "Play/Pause" at bounding box center [18, 373] width 5 height 6
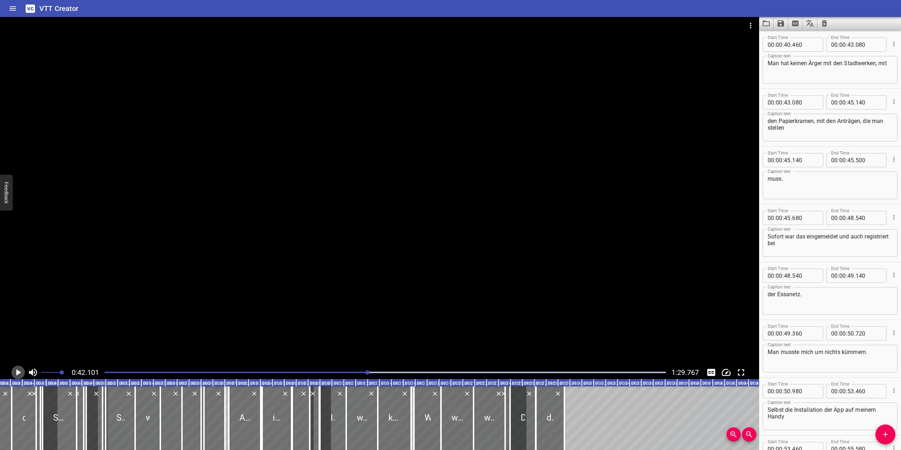
click at [18, 369] on icon "Play/Pause" at bounding box center [18, 372] width 11 height 11
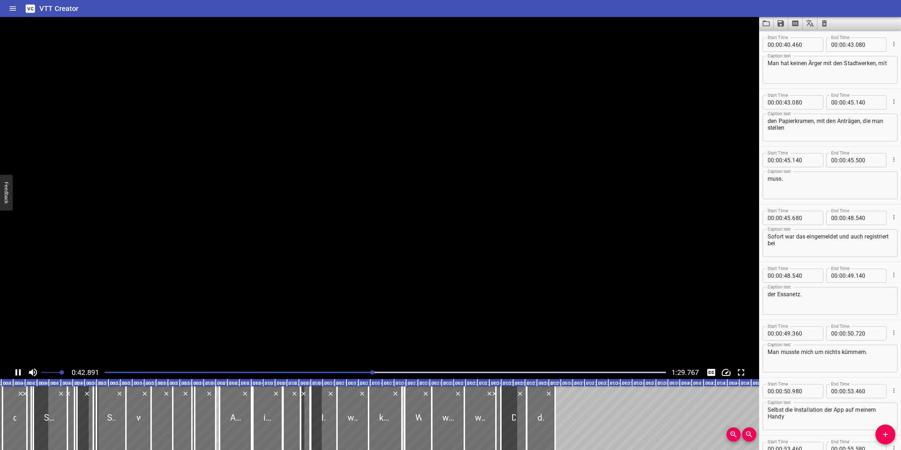
click at [18, 369] on icon "Play/Pause" at bounding box center [18, 372] width 11 height 11
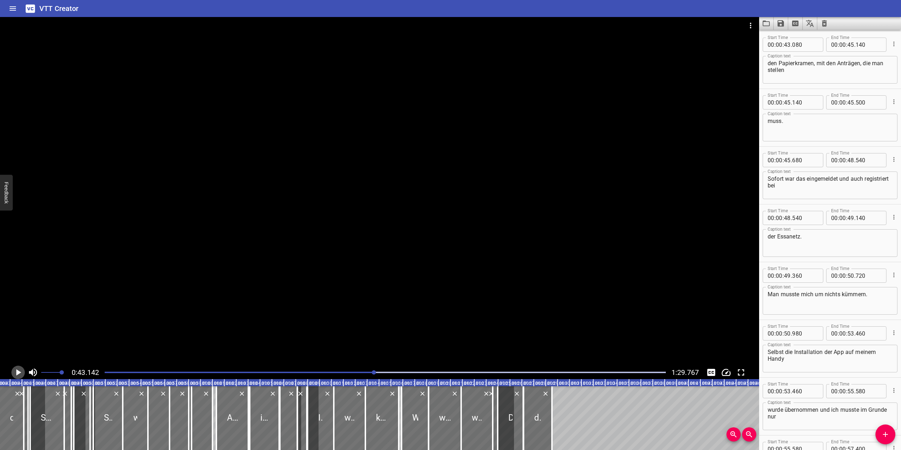
click at [18, 369] on icon "Play/Pause" at bounding box center [18, 372] width 11 height 11
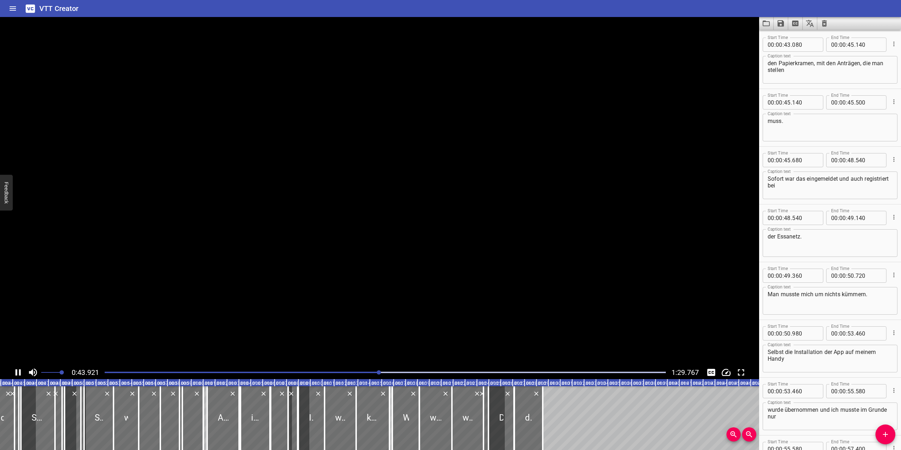
click at [18, 369] on icon "Play/Pause" at bounding box center [18, 372] width 11 height 11
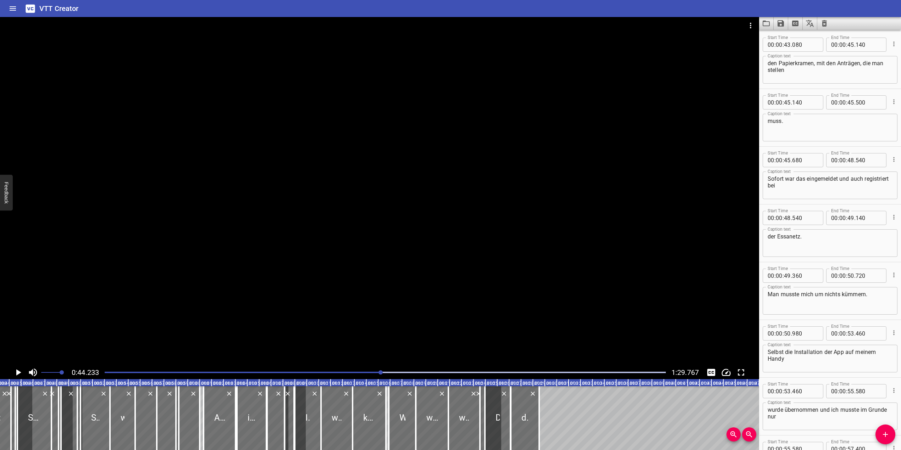
click at [811, 64] on textarea "den Papierkramen, mit den Anträgen, die man stellen" at bounding box center [830, 70] width 125 height 20
click at [776, 64] on textarea "den Papierkram, mit den Anträgen, die man stellen" at bounding box center [830, 70] width 125 height 20
click at [822, 66] on textarea "dem Papierkram, mit den Anträgen, die man stellen" at bounding box center [830, 70] width 125 height 20
type textarea "dem Papierkram, mit den Anträgen, die man stellen"
click at [16, 372] on icon "Play/Pause" at bounding box center [18, 372] width 11 height 11
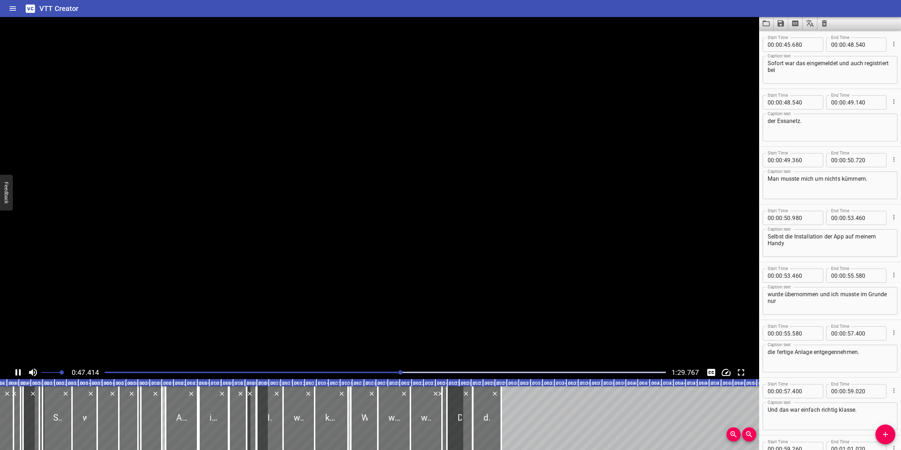
click at [16, 372] on icon "Play/Pause" at bounding box center [18, 373] width 5 height 6
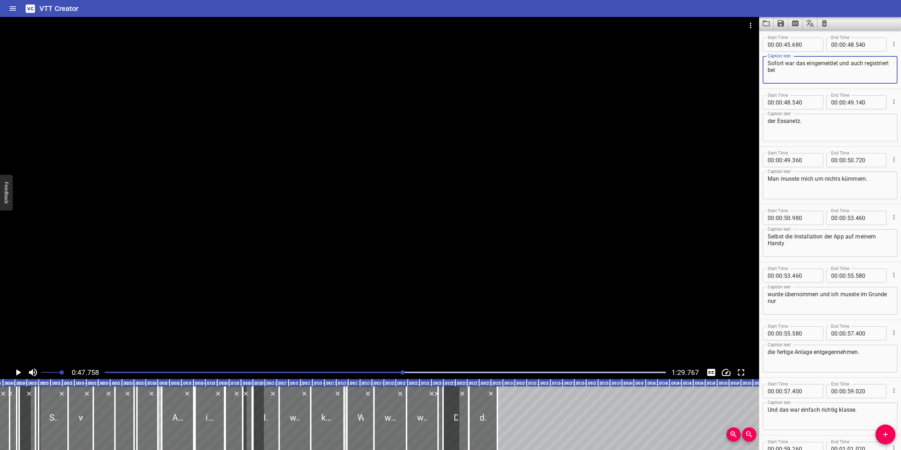
click at [813, 66] on textarea "Sofort war das eingemeldet und auch registriert bei" at bounding box center [830, 70] width 125 height 20
type textarea "Sofort war das angemeldet und auch registriert bei"
click at [19, 370] on icon "Play/Pause" at bounding box center [18, 372] width 11 height 11
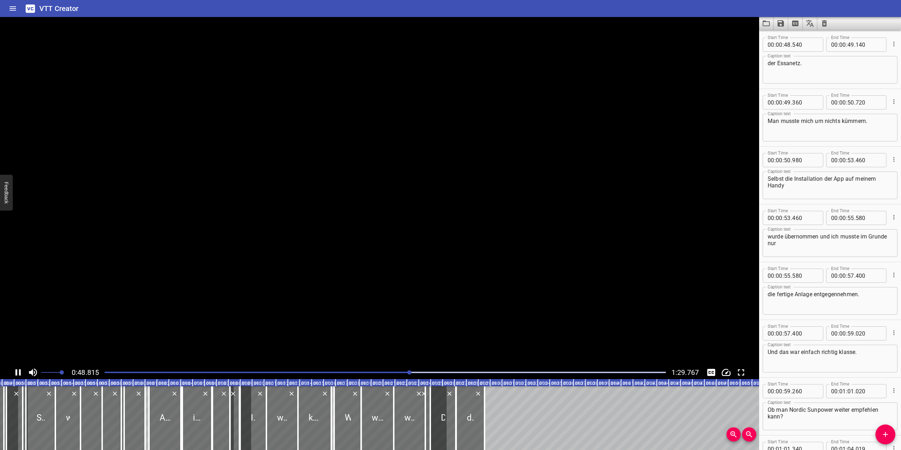
click at [19, 370] on icon "Play/Pause" at bounding box center [18, 373] width 5 height 6
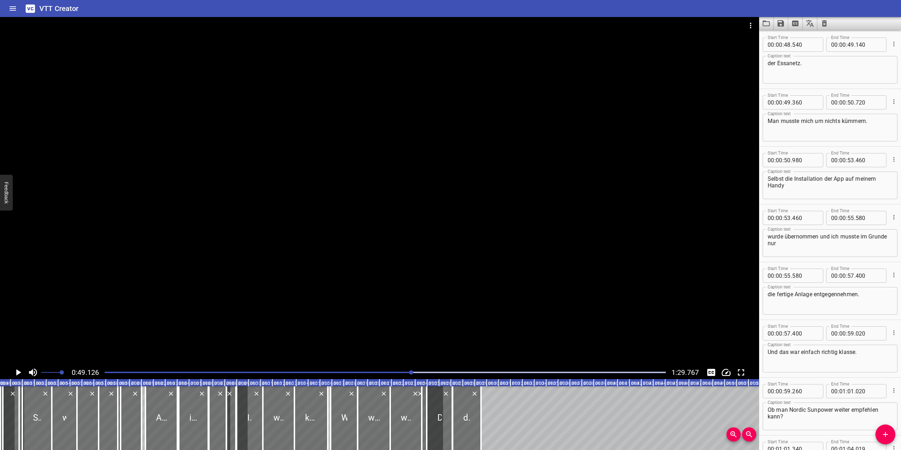
click at [791, 65] on textarea "der Essanetz." at bounding box center [830, 70] width 125 height 20
type textarea "der SH Netz."
click at [18, 372] on icon "Play/Pause" at bounding box center [18, 373] width 5 height 6
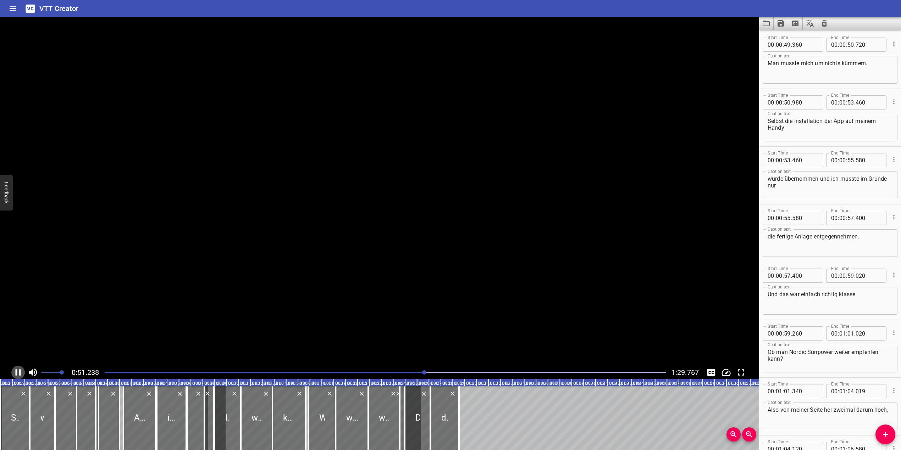
click at [18, 372] on icon "Play/Pause" at bounding box center [18, 372] width 11 height 11
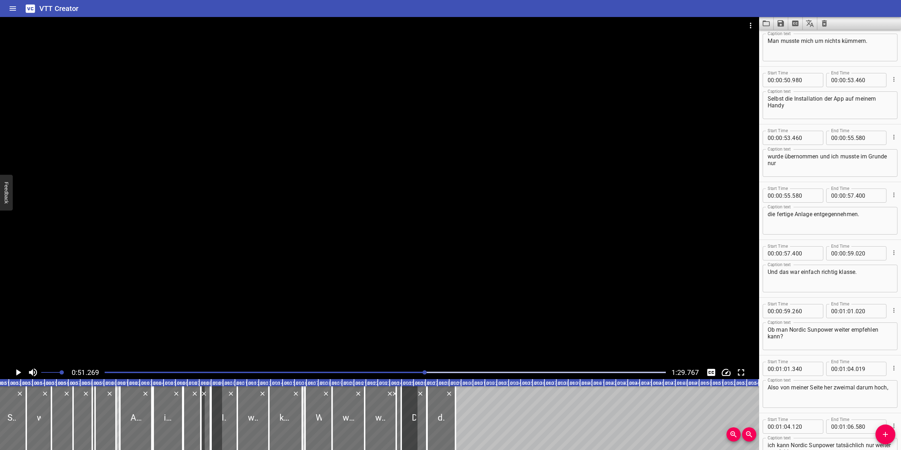
click at [787, 38] on textarea "Man musste mich um nichts kümmern." at bounding box center [830, 48] width 125 height 20
click at [418, 372] on div at bounding box center [385, 373] width 570 height 10
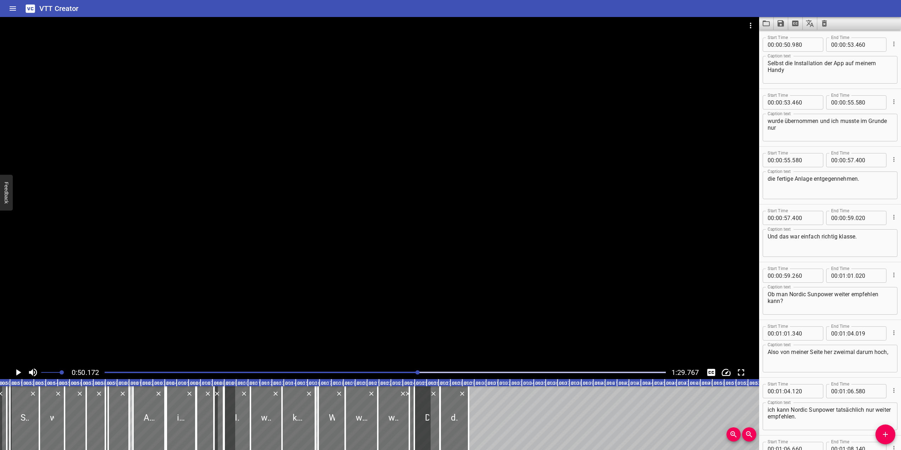
click at [20, 373] on icon "Play/Pause" at bounding box center [18, 373] width 5 height 6
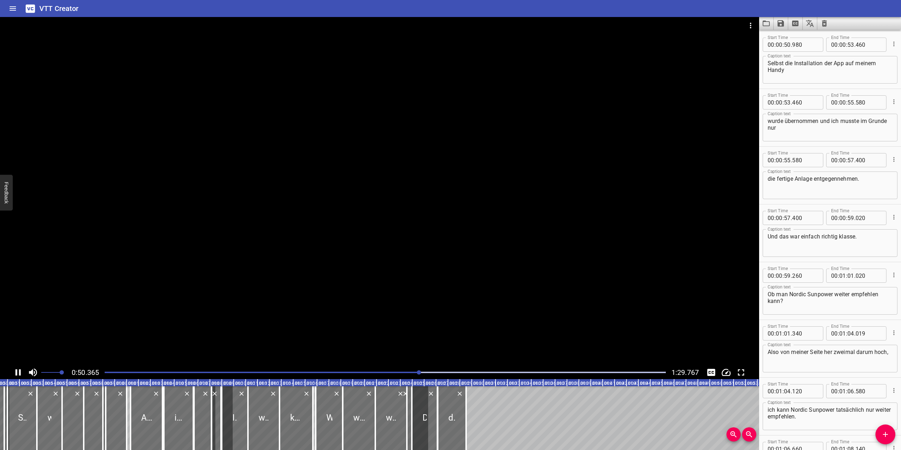
click at [20, 373] on icon "Play/Pause" at bounding box center [18, 373] width 5 height 6
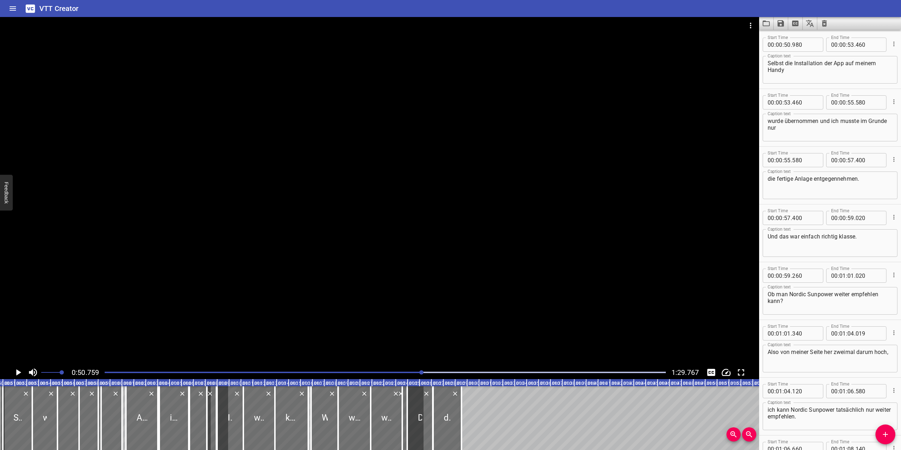
click at [411, 371] on div at bounding box center [385, 373] width 570 height 10
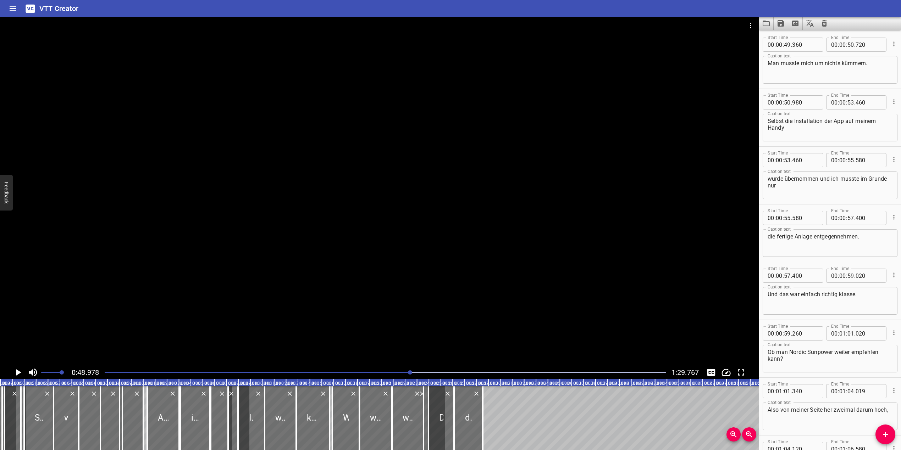
click at [17, 372] on icon "Play/Pause" at bounding box center [18, 373] width 5 height 6
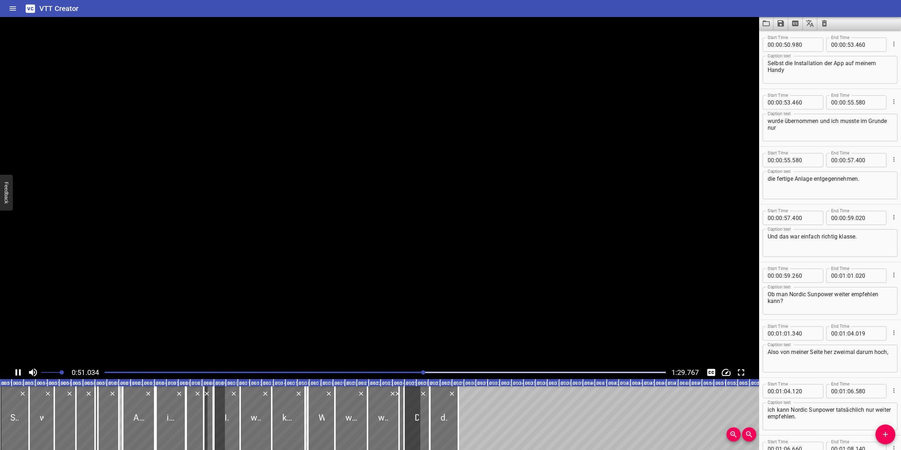
click at [18, 372] on icon "Play/Pause" at bounding box center [18, 372] width 11 height 11
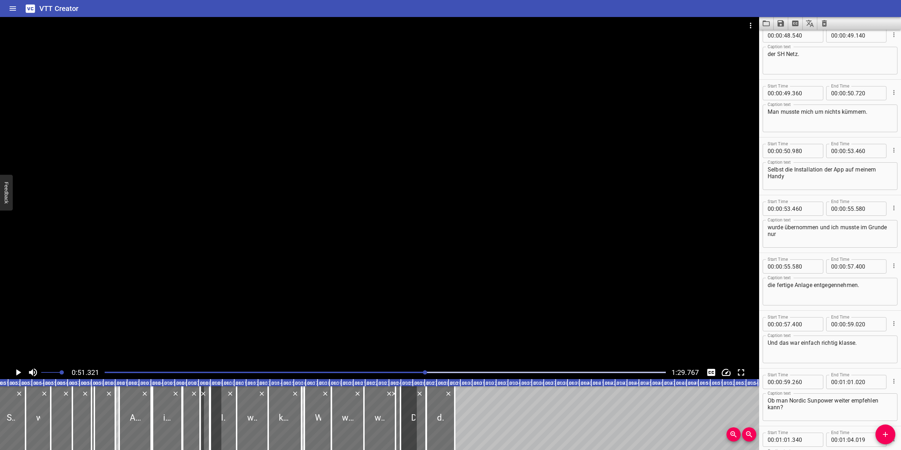
click at [775, 111] on textarea "Man musste mich um nichts kümmern." at bounding box center [830, 119] width 125 height 20
type textarea "Ich musste mich um nichts kümmern."
click at [20, 371] on icon "Play/Pause" at bounding box center [18, 372] width 11 height 11
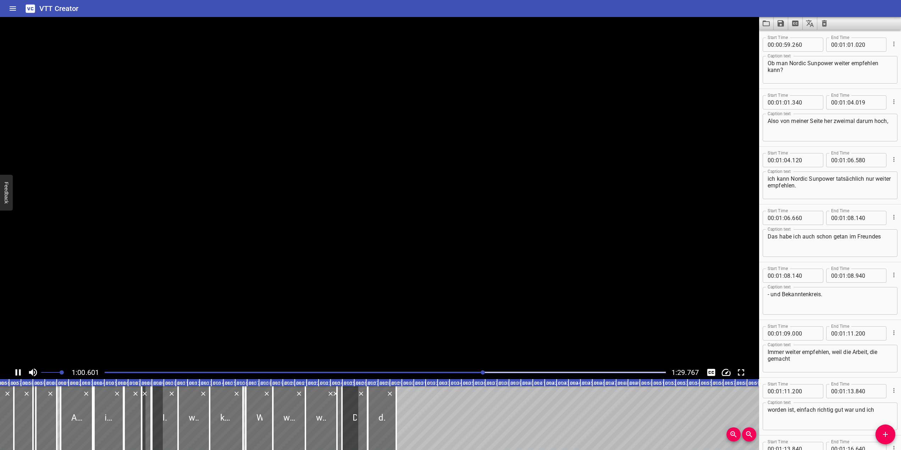
click at [18, 371] on icon "Play/Pause" at bounding box center [18, 372] width 11 height 11
click at [852, 62] on textarea "Ob man Nordic Sunpower weiter empfehlen kann?" at bounding box center [830, 70] width 125 height 20
type textarea "Ob man Nordic Sunpower weiterempfehlen kann?"
click at [21, 370] on icon "Play/Pause" at bounding box center [18, 372] width 11 height 11
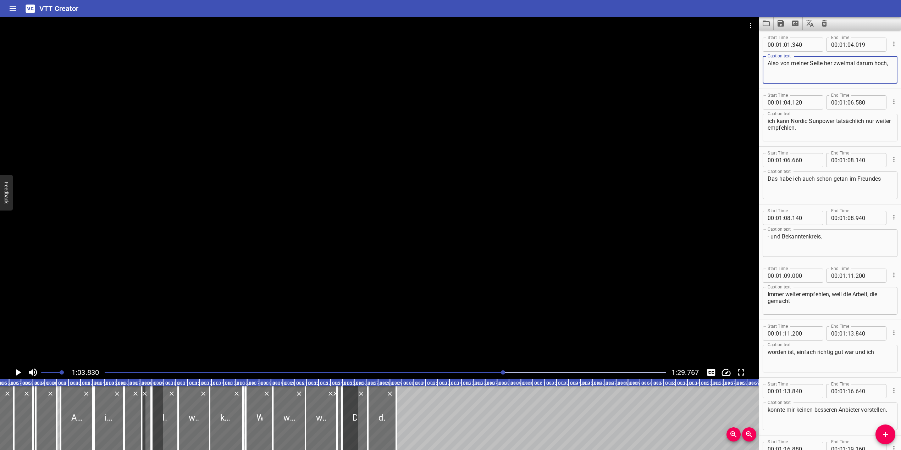
click at [869, 63] on textarea "Also von meiner Seite her zweimal darum hoch," at bounding box center [830, 70] width 125 height 20
type textarea "Also von meiner Seite her zweimal Daumen hoch,"
click at [18, 371] on icon "Play/Pause" at bounding box center [18, 372] width 11 height 11
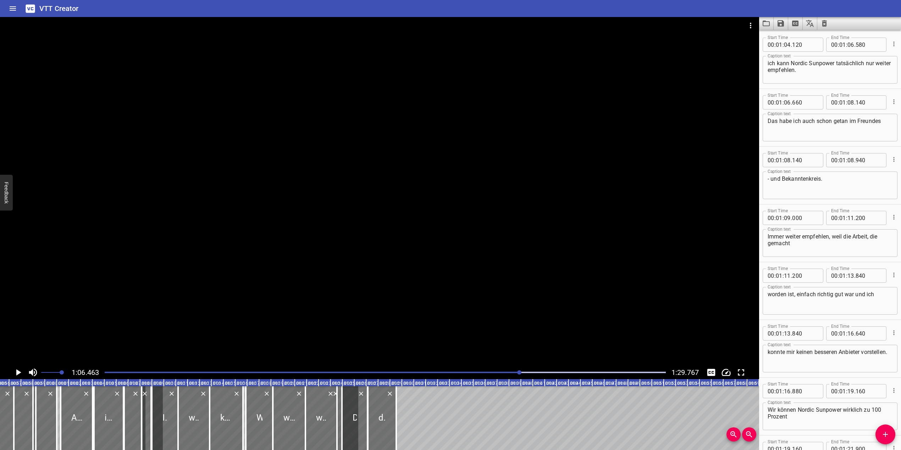
click at [785, 70] on textarea "ich kann Nordic Sunpower tatsächlich nur weiter empfehlen." at bounding box center [830, 70] width 125 height 20
type textarea "ich kann Nordic Sunpower tatsächlich nur weiterempfehlen."
click at [17, 370] on icon "Play/Pause" at bounding box center [18, 373] width 5 height 6
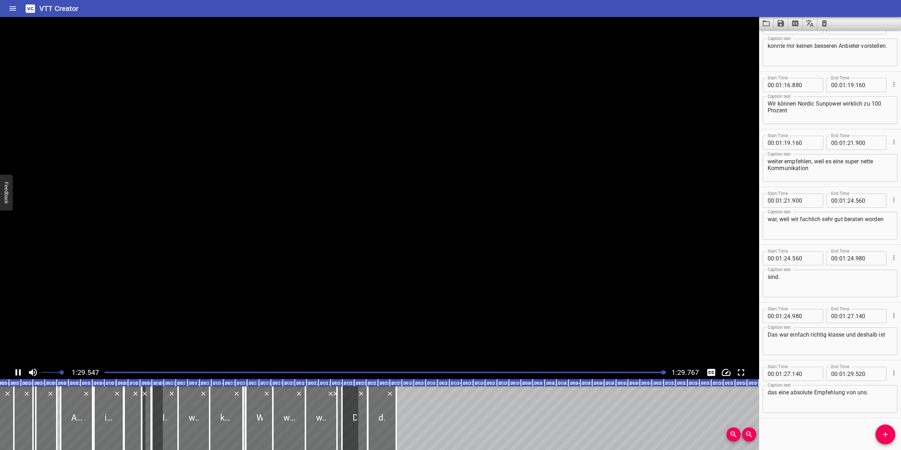
click at [17, 370] on icon "Play/Pause" at bounding box center [18, 373] width 5 height 6
click at [783, 25] on icon "Save captions to file" at bounding box center [781, 23] width 6 height 6
click at [789, 36] on li "Save to VTT file" at bounding box center [800, 39] width 52 height 13
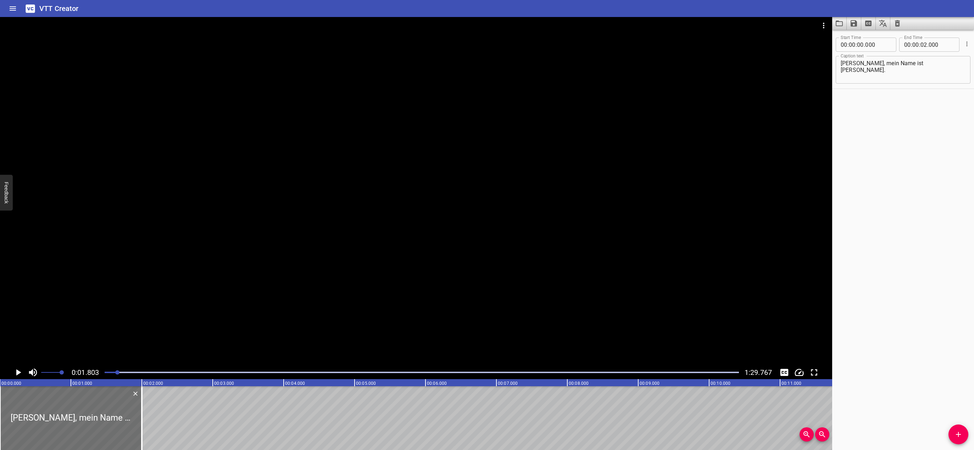
scroll to position [0, 128]
